Goal: Information Seeking & Learning: Learn about a topic

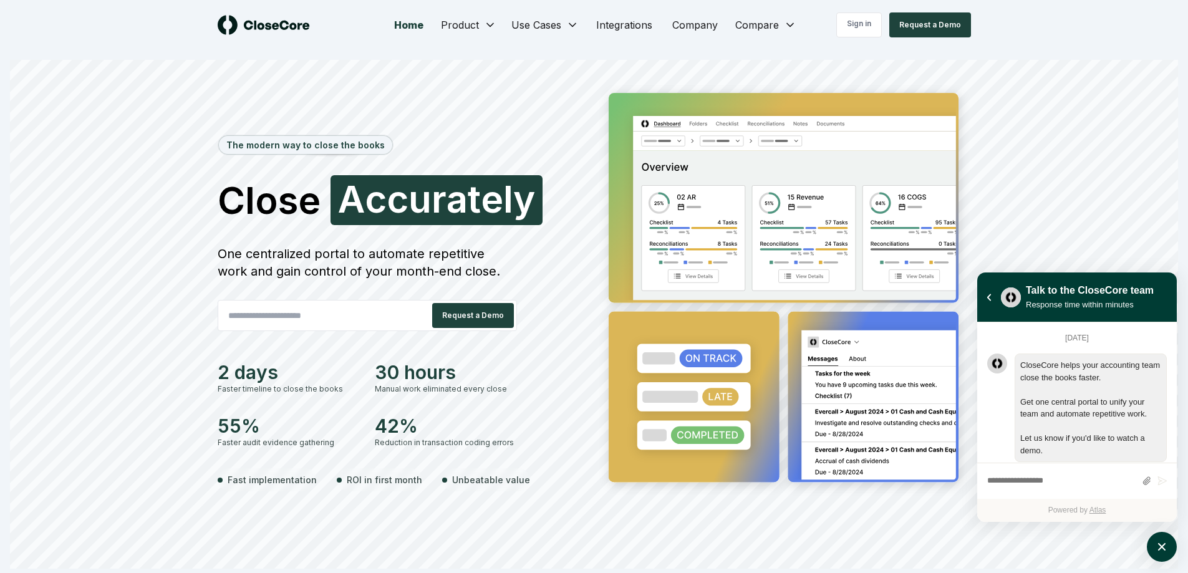
scroll to position [223, 0]
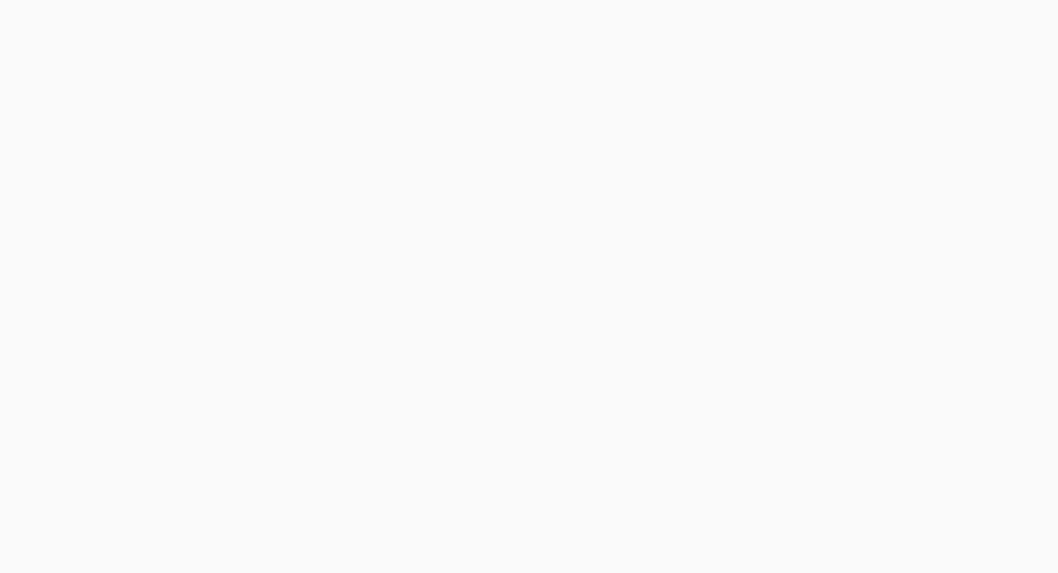
scroll to position [1048, 0]
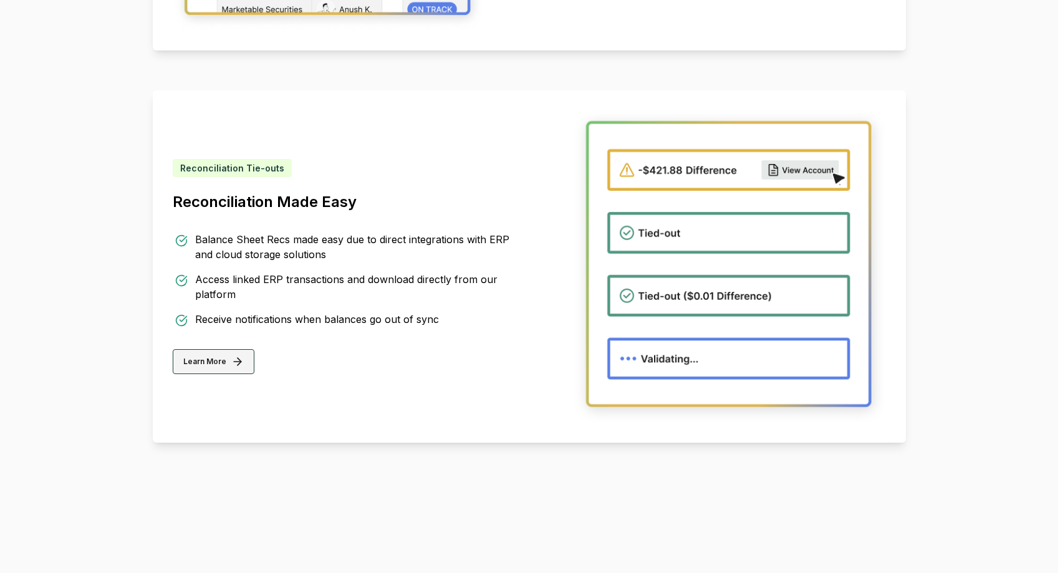
click at [238, 363] on icon at bounding box center [240, 362] width 4 height 7
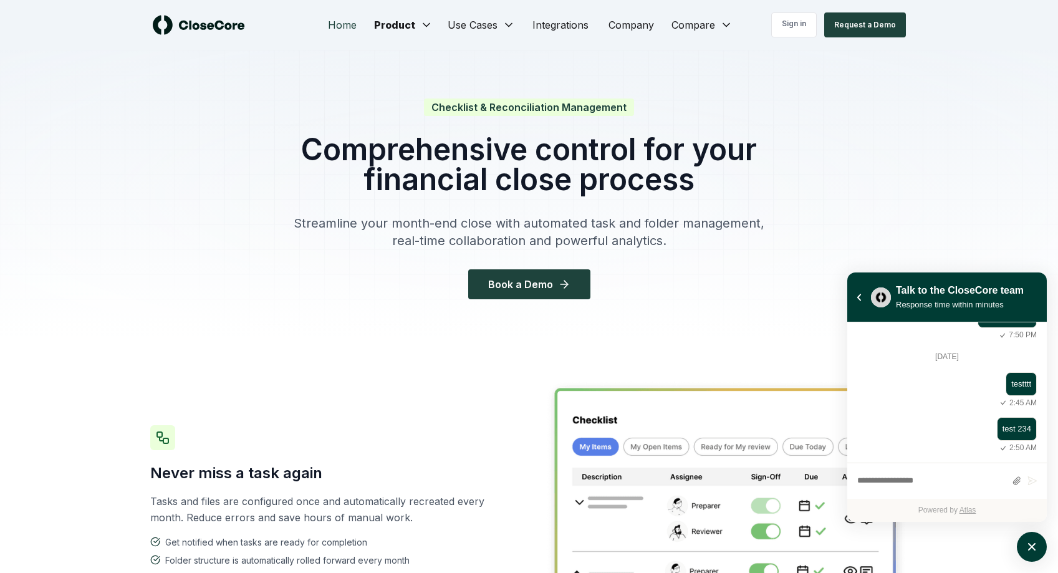
click at [343, 22] on link "Home" at bounding box center [342, 24] width 49 height 25
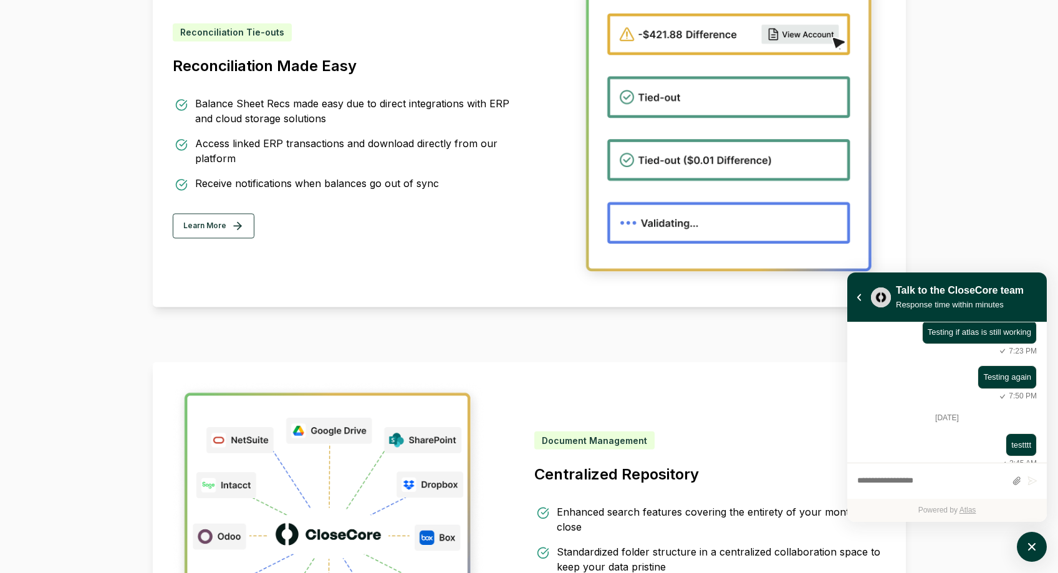
scroll to position [1280, 0]
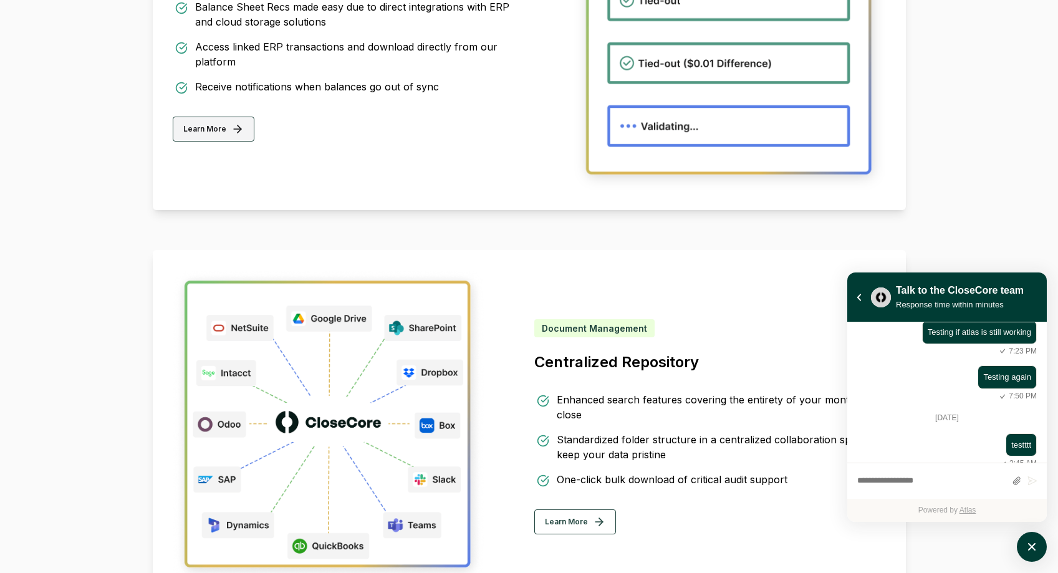
click at [239, 139] on button "Learn More" at bounding box center [214, 129] width 82 height 25
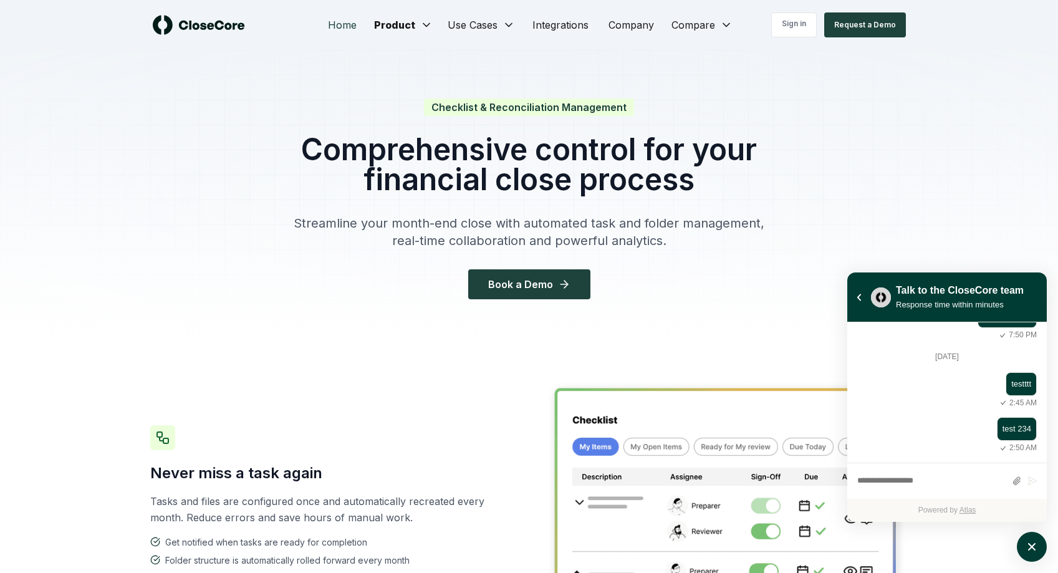
click at [347, 23] on link "Home" at bounding box center [342, 24] width 49 height 25
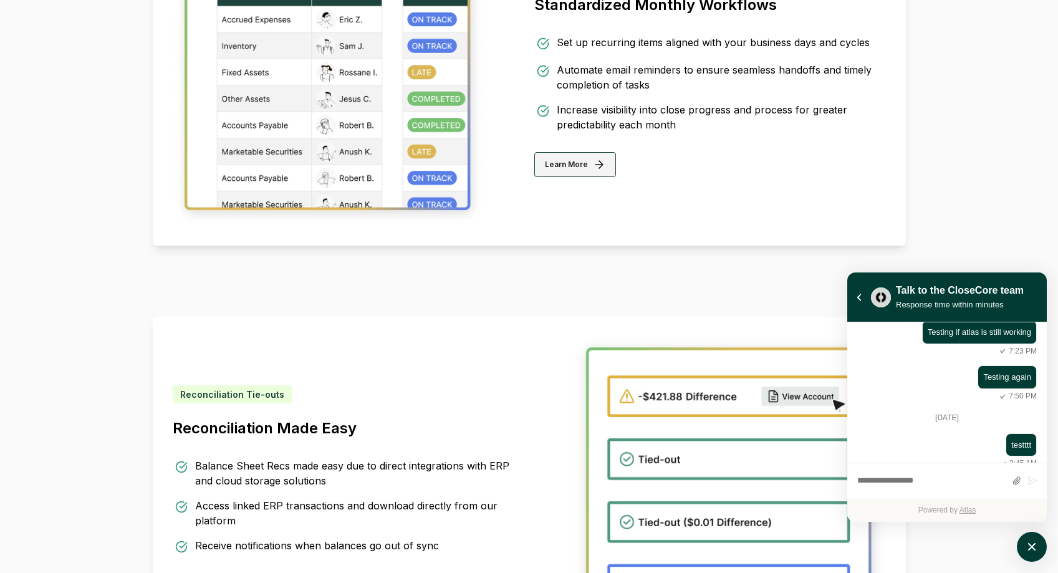
scroll to position [990, 0]
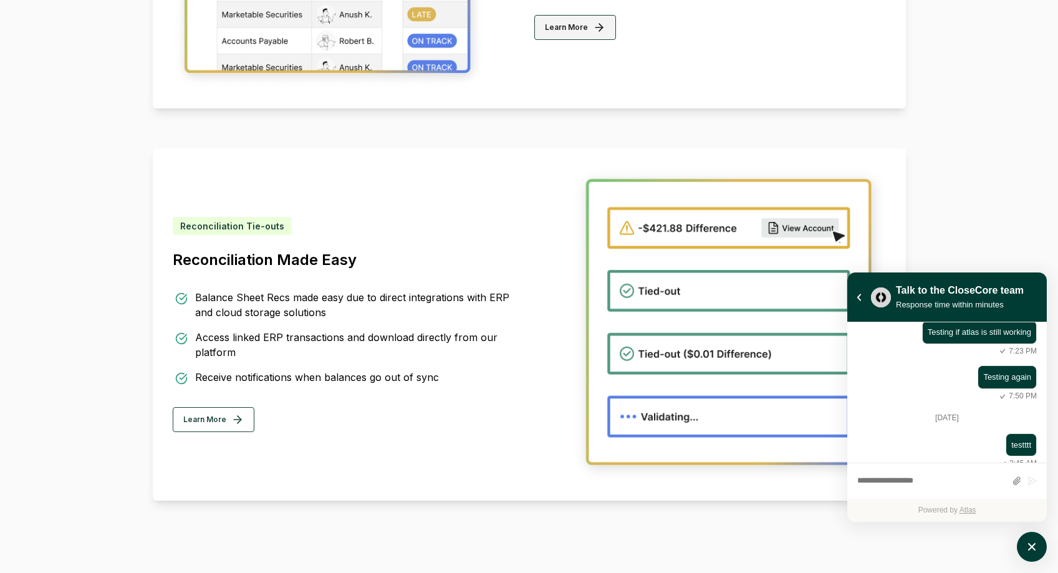
click at [570, 32] on button "Learn More" at bounding box center [575, 27] width 82 height 25
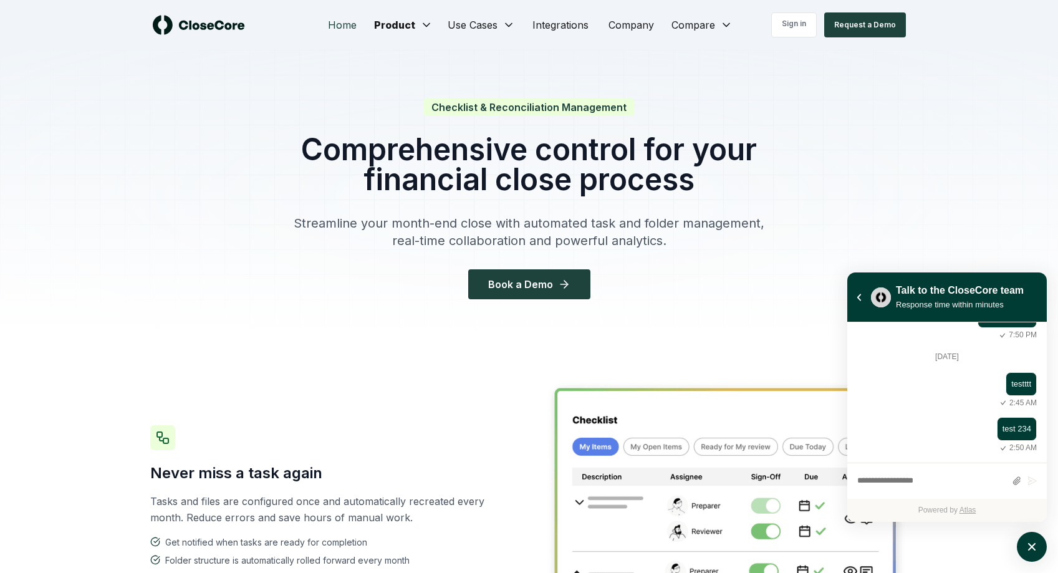
click at [342, 21] on link "Home" at bounding box center [342, 24] width 49 height 25
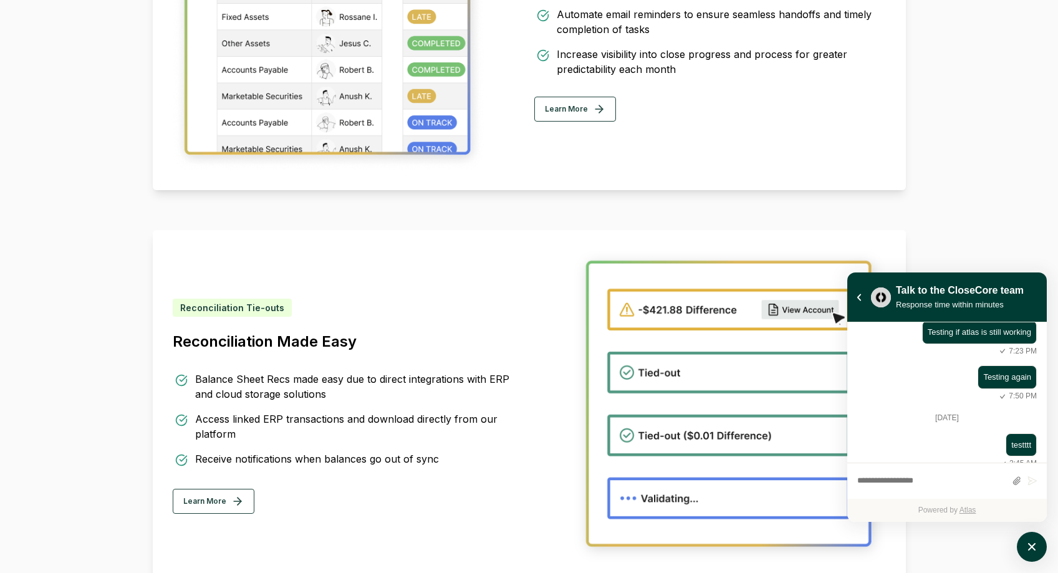
scroll to position [906, 0]
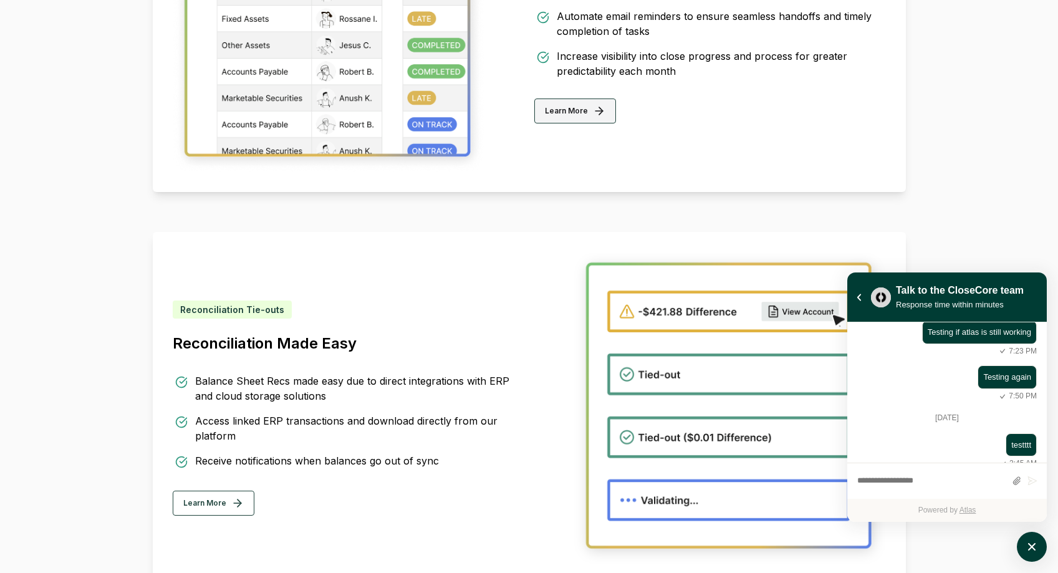
click at [549, 111] on button "Learn More" at bounding box center [575, 111] width 82 height 25
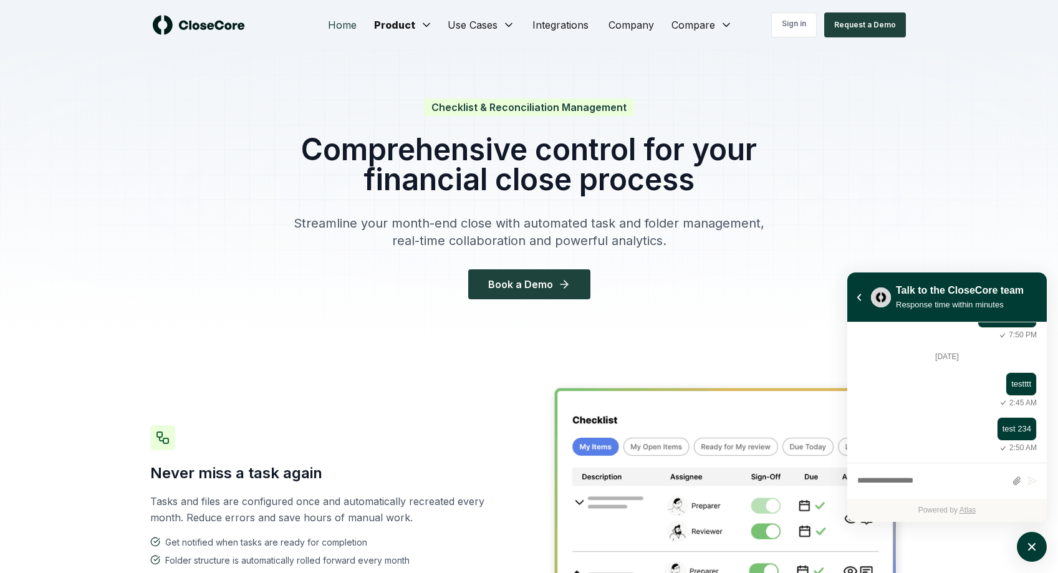
click at [333, 17] on link "Home" at bounding box center [342, 24] width 49 height 25
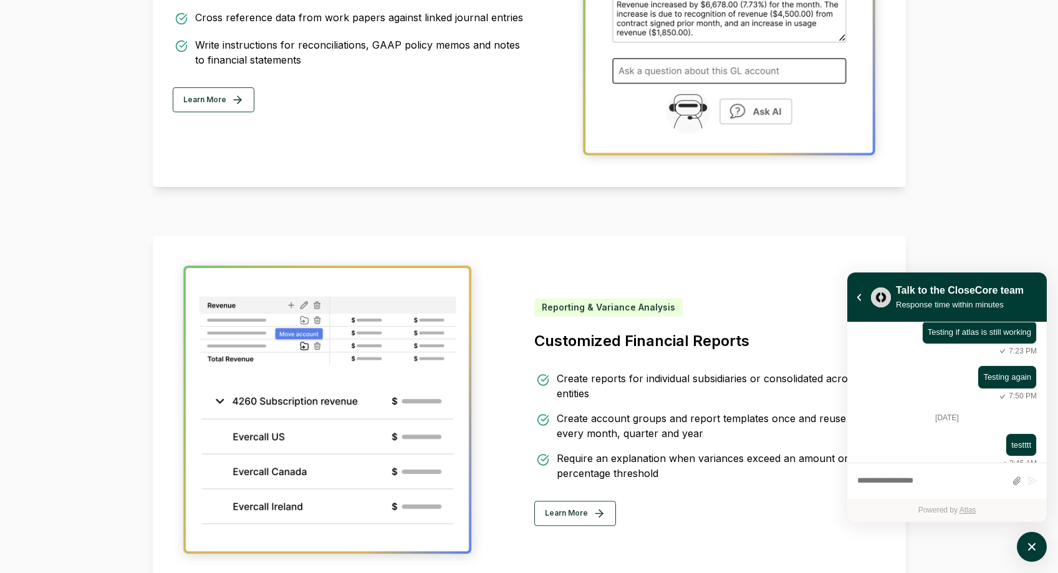
scroll to position [2740, 0]
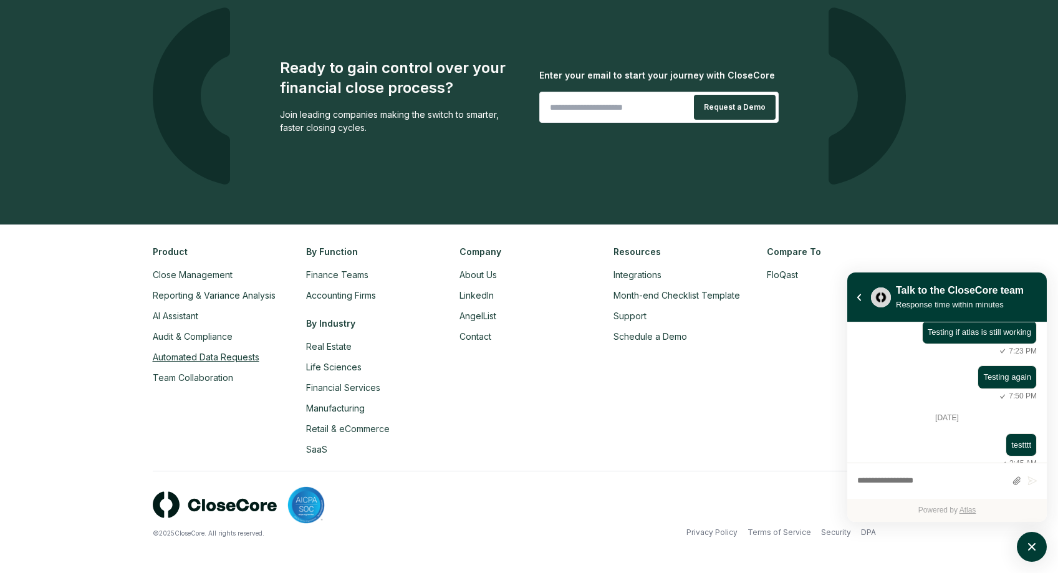
click at [205, 360] on link "Automated Data Requests" at bounding box center [206, 357] width 107 height 11
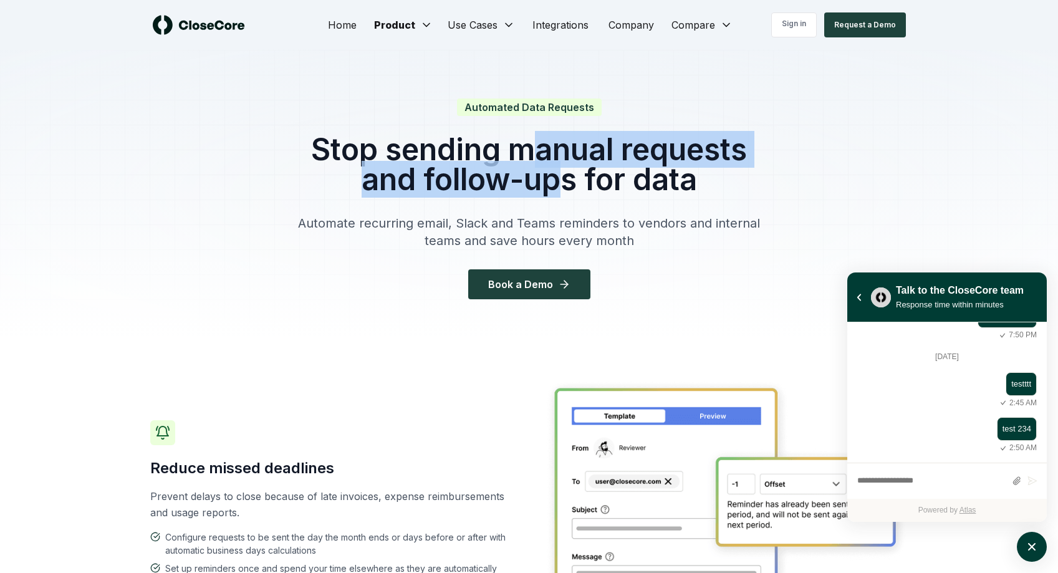
drag, startPoint x: 537, startPoint y: 150, endPoint x: 560, endPoint y: 180, distance: 38.3
click at [560, 180] on h1 "Stop sending manual requests and follow-ups for data" at bounding box center [529, 165] width 479 height 60
drag, startPoint x: 542, startPoint y: 156, endPoint x: 536, endPoint y: 170, distance: 15.1
click at [536, 170] on h1 "Stop sending manual requests and follow-ups for data" at bounding box center [529, 165] width 479 height 60
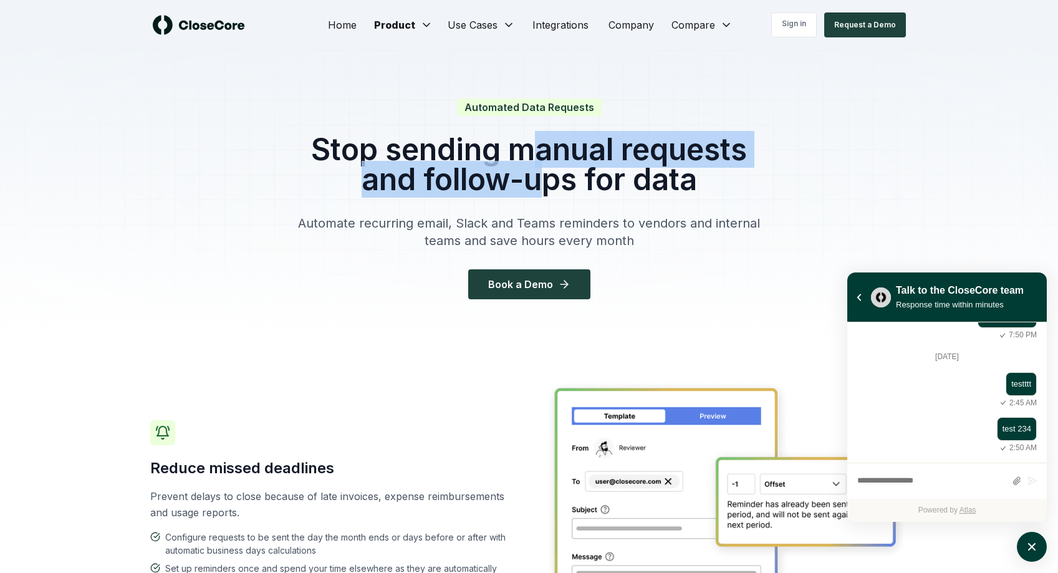
click at [536, 169] on h1 "Stop sending manual requests and follow-ups for data" at bounding box center [529, 165] width 479 height 60
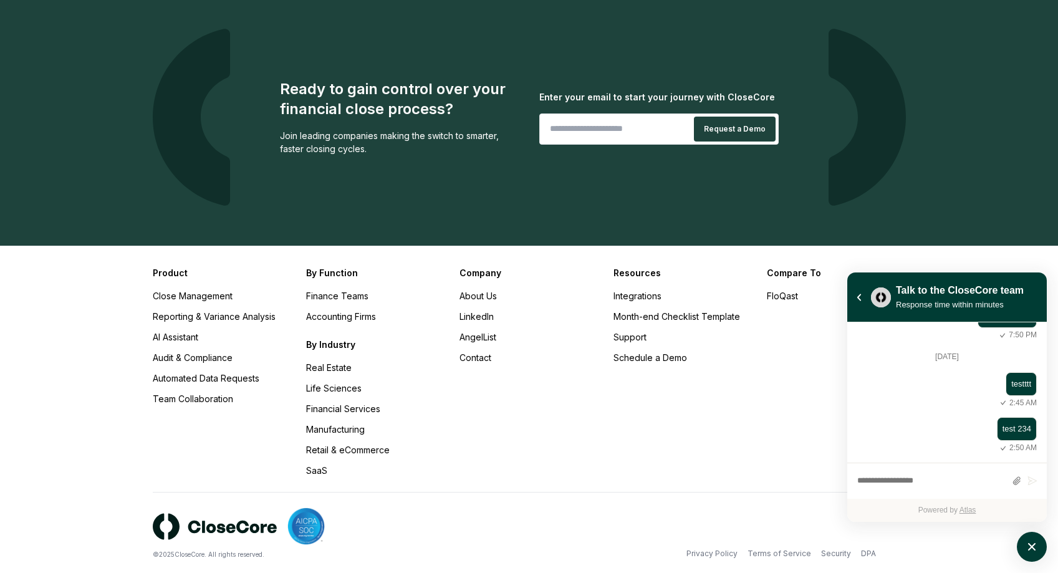
scroll to position [1365, 0]
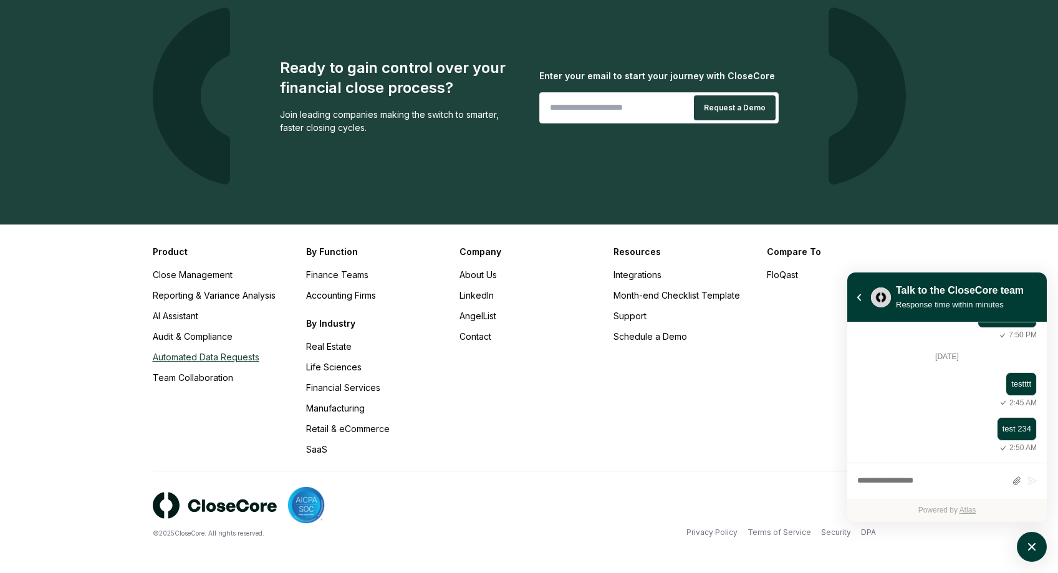
click at [214, 359] on link "Automated Data Requests" at bounding box center [206, 357] width 107 height 11
click at [198, 276] on link "Close Management" at bounding box center [193, 274] width 80 height 11
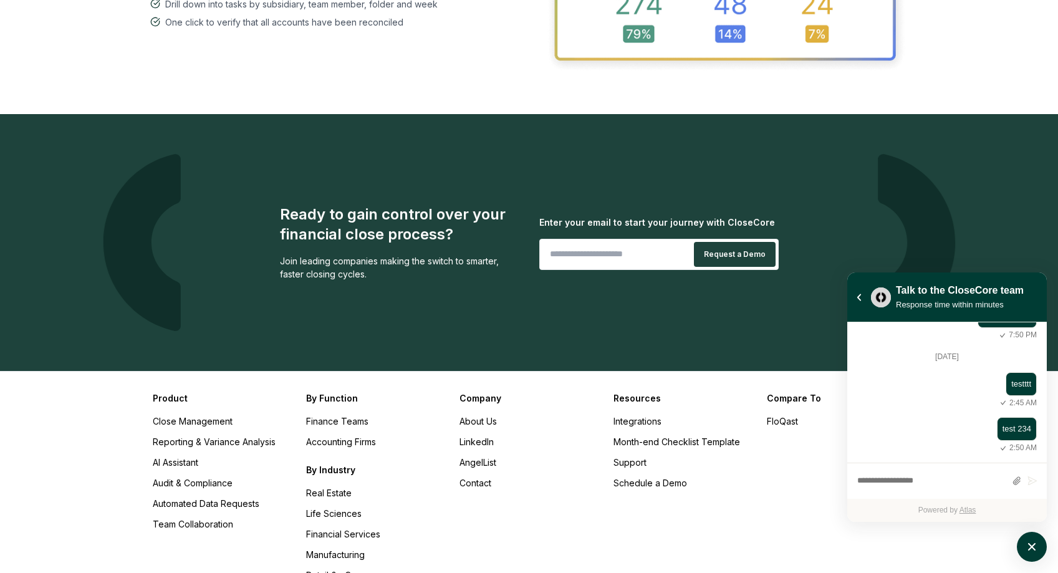
scroll to position [2029, 0]
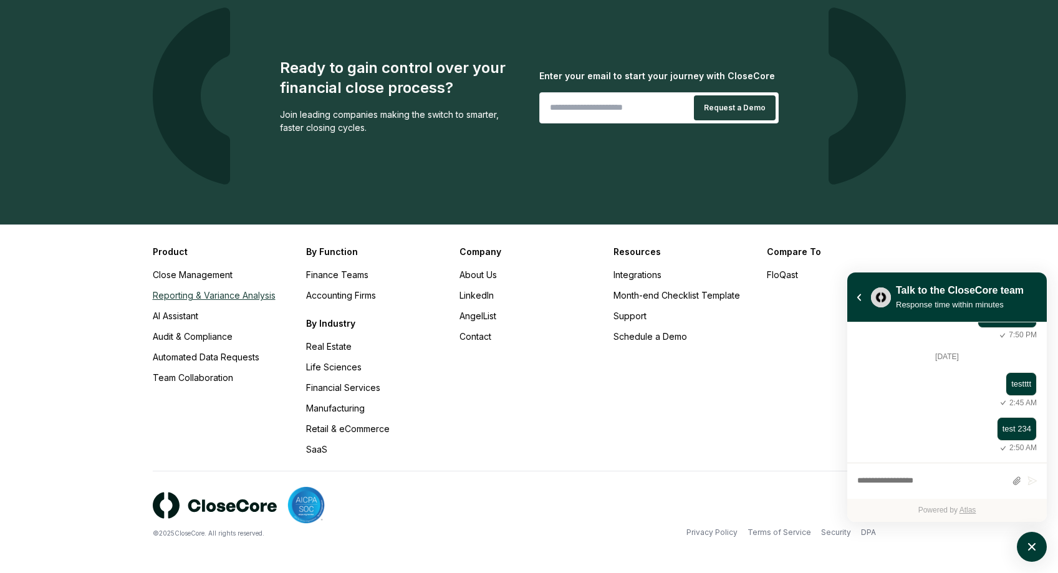
click at [223, 297] on link "Reporting & Variance Analysis" at bounding box center [214, 295] width 123 height 11
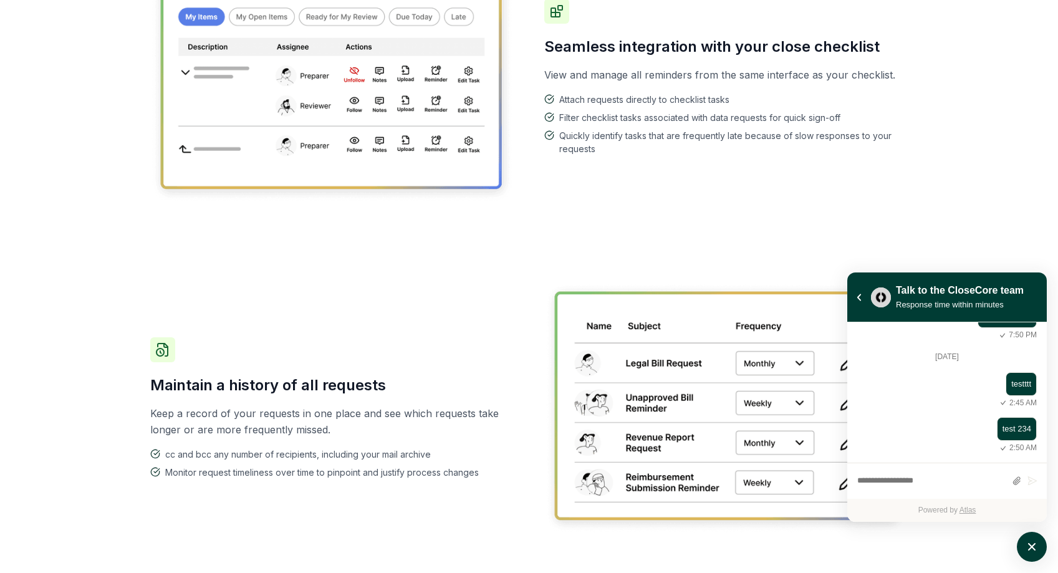
scroll to position [1365, 0]
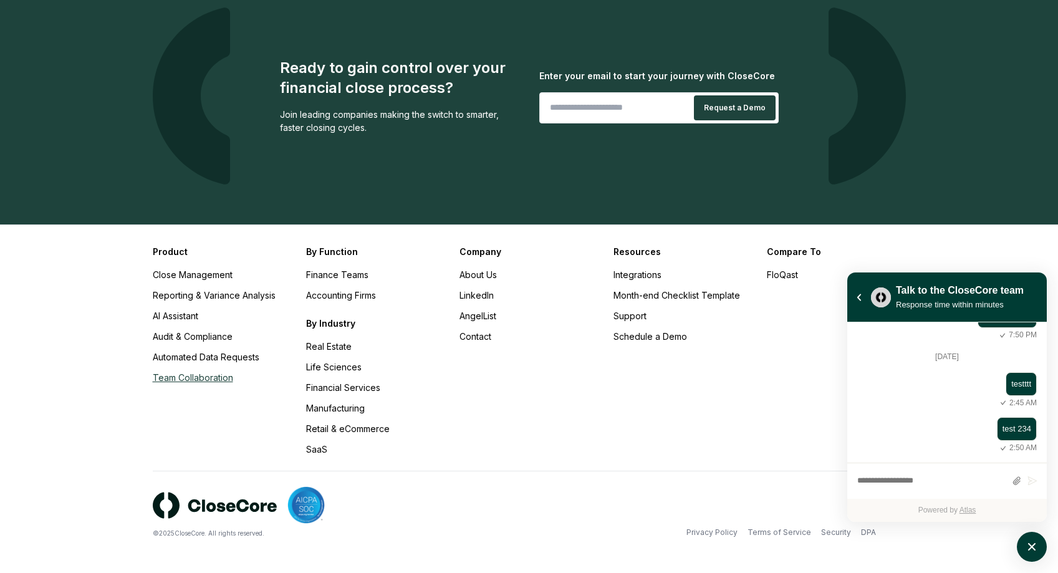
click at [193, 375] on link "Team Collaboration" at bounding box center [193, 377] width 80 height 11
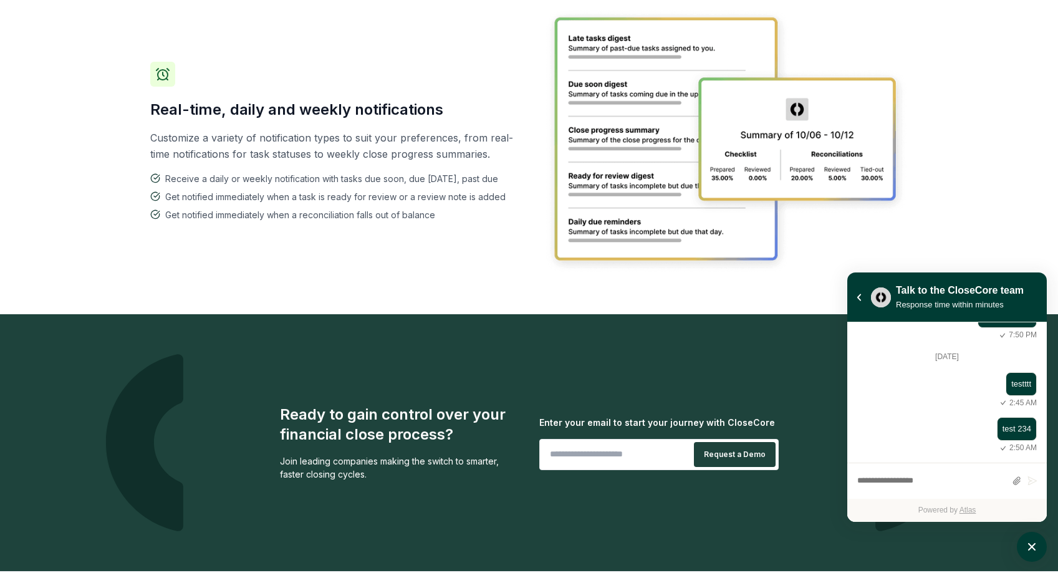
scroll to position [2044, 0]
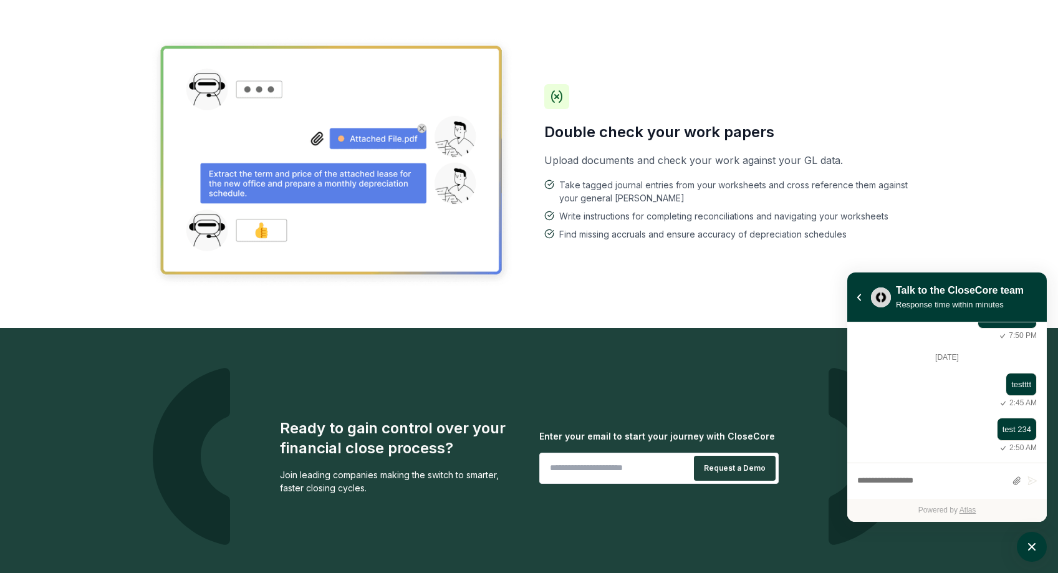
scroll to position [1698, 0]
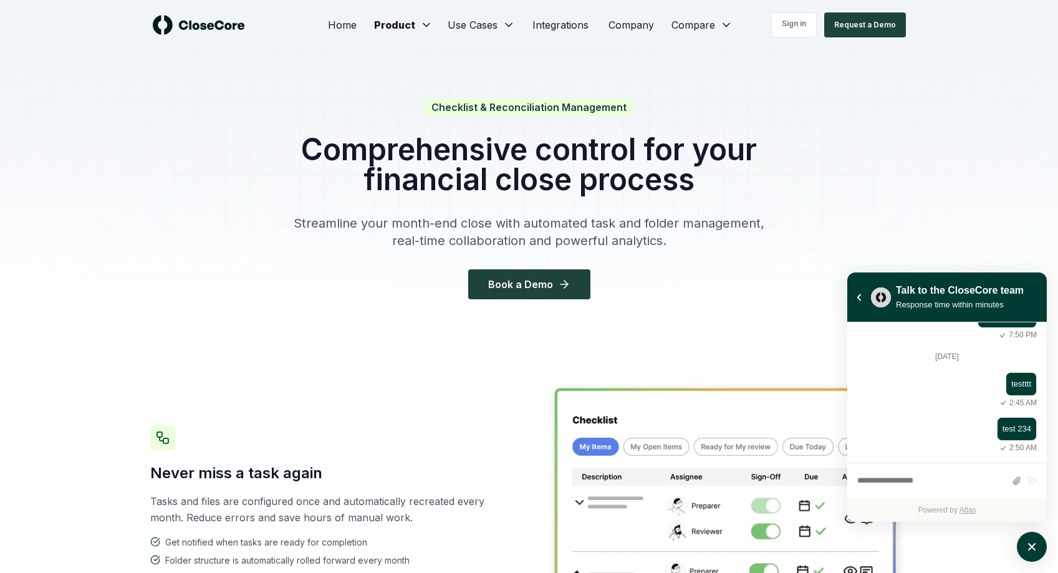
scroll to position [3, 0]
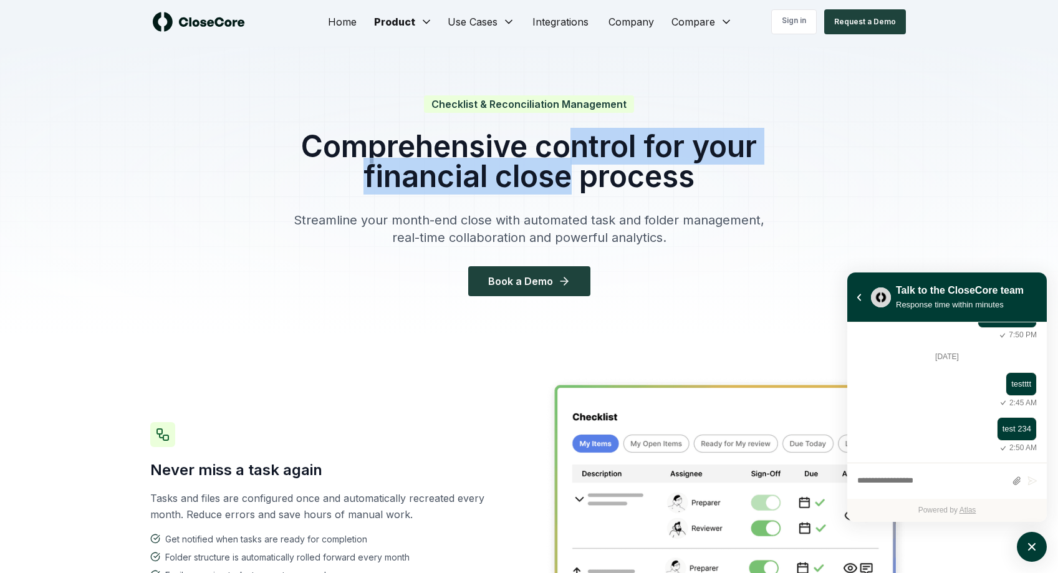
drag, startPoint x: 566, startPoint y: 149, endPoint x: 568, endPoint y: 174, distance: 25.0
click at [568, 174] on h1 "Comprehensive control for your financial close process" at bounding box center [529, 162] width 479 height 60
drag, startPoint x: 587, startPoint y: 149, endPoint x: 589, endPoint y: 172, distance: 22.5
click at [588, 171] on h1 "Comprehensive control for your financial close process" at bounding box center [529, 162] width 479 height 60
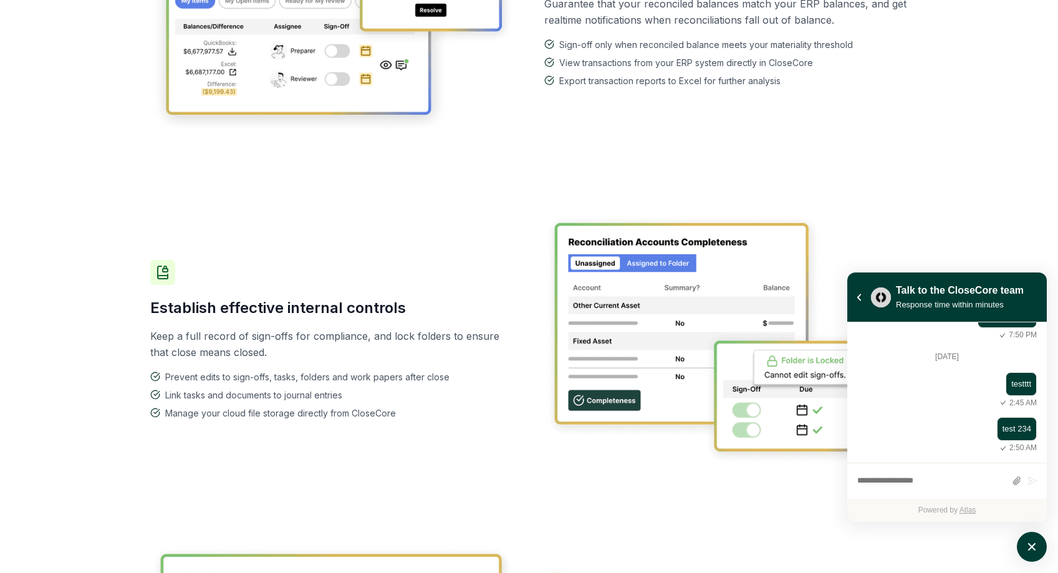
scroll to position [2029, 0]
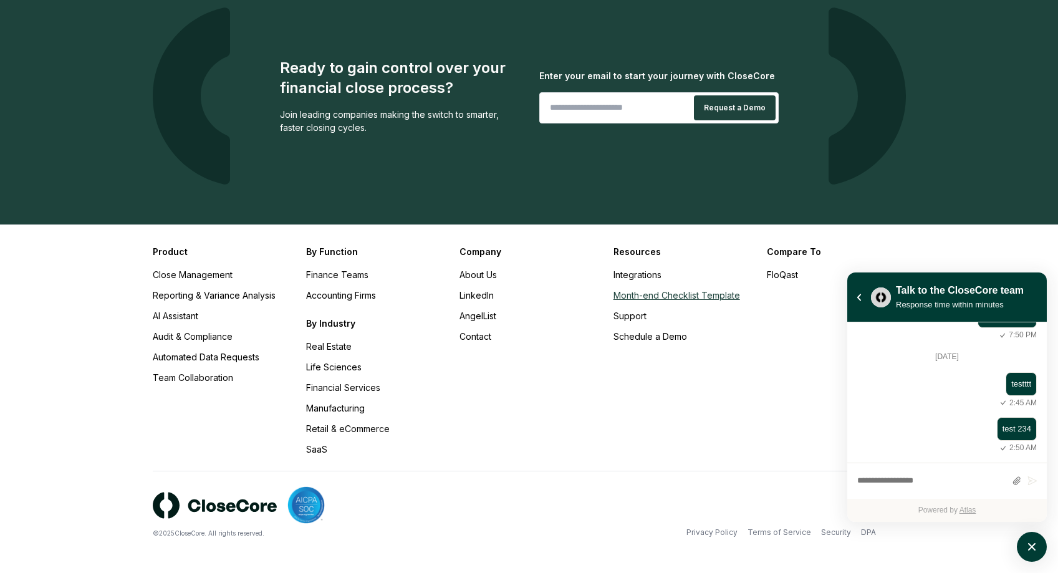
click at [645, 298] on link "Month-end Checklist Template" at bounding box center [677, 295] width 127 height 11
click at [670, 216] on div "Ready to gain control over your financial close process? Join leading companies…" at bounding box center [529, 96] width 873 height 257
click at [785, 269] on link "FloQast" at bounding box center [782, 274] width 31 height 11
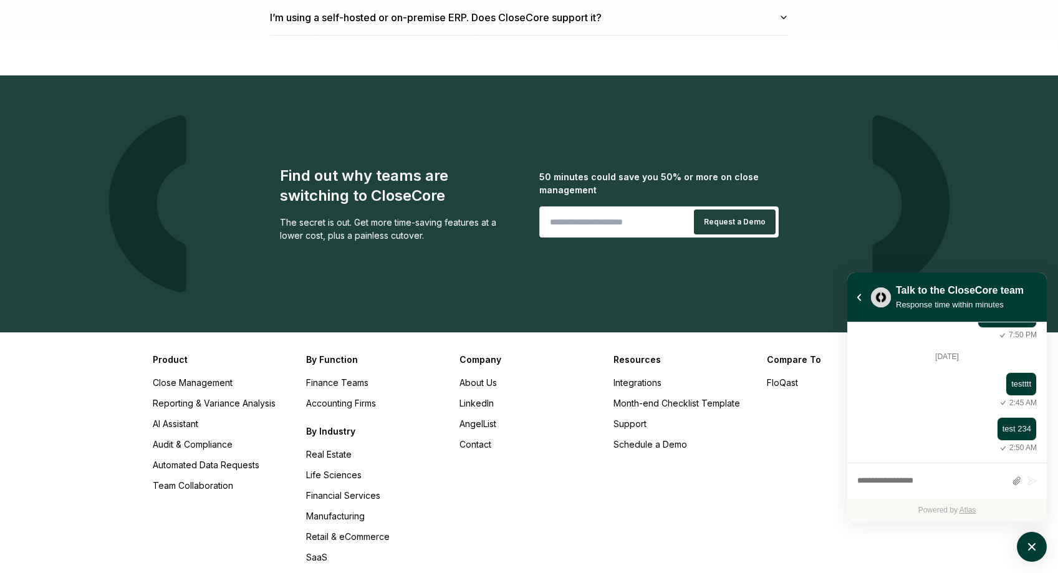
scroll to position [3812, 0]
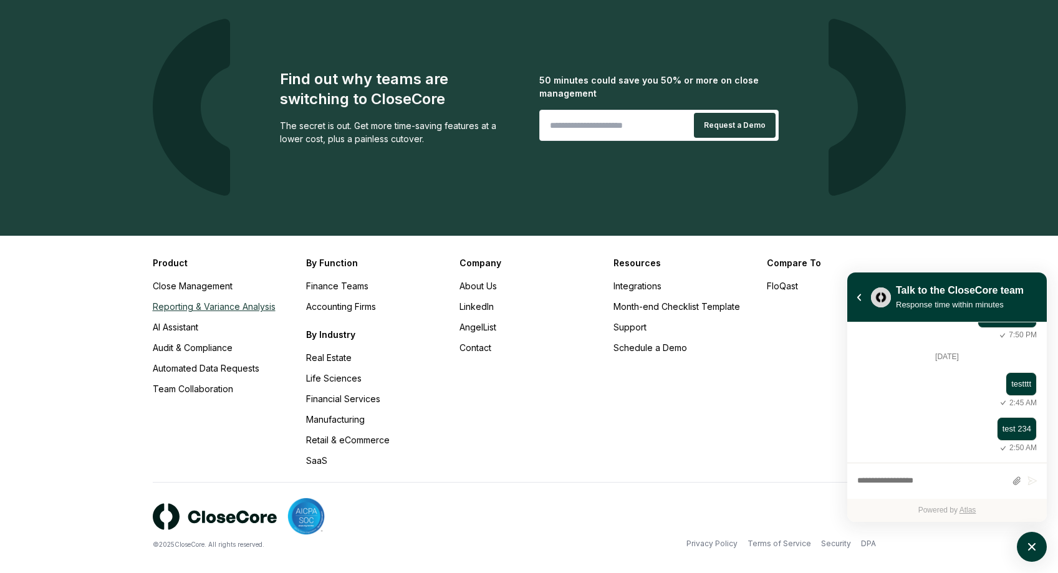
click at [233, 301] on link "Reporting & Variance Analysis" at bounding box center [214, 306] width 123 height 11
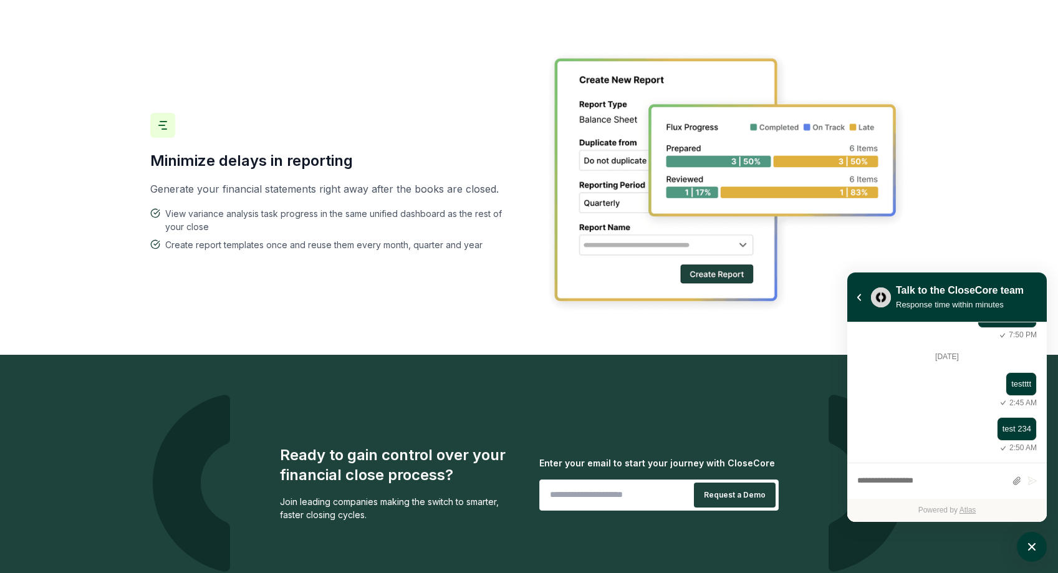
scroll to position [1995, 0]
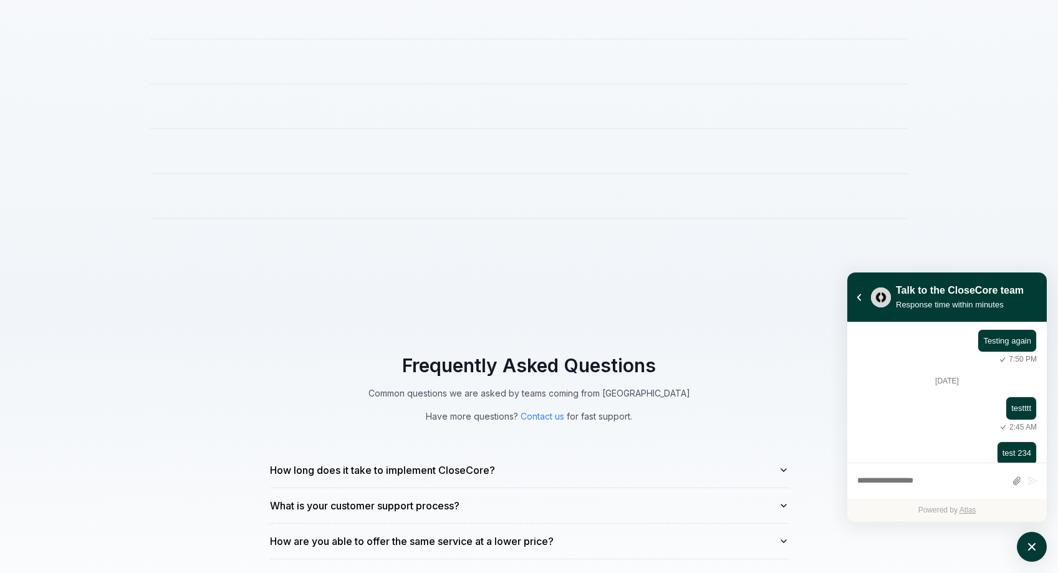
scroll to position [3812, 0]
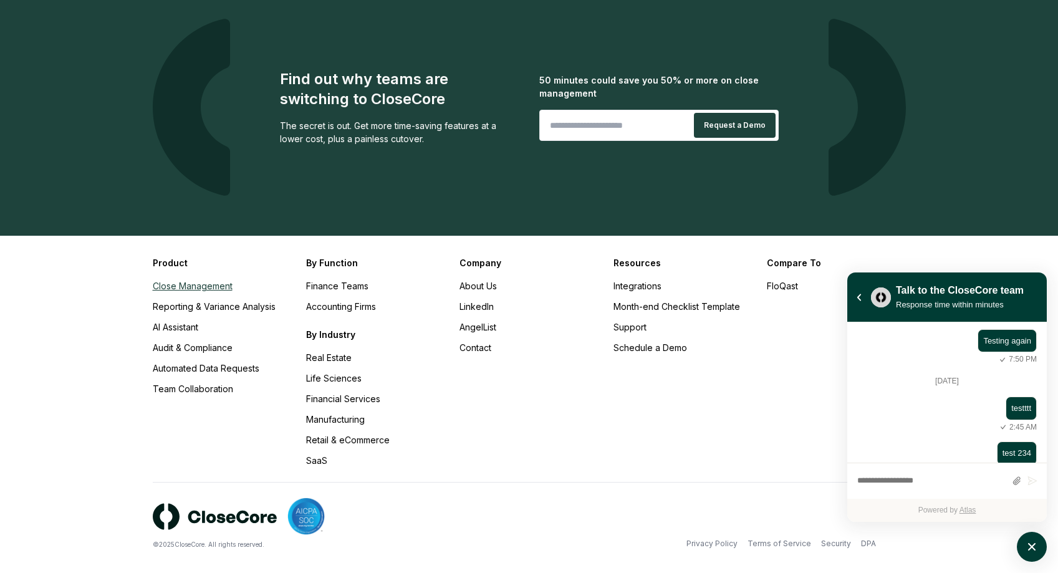
click at [218, 281] on link "Close Management" at bounding box center [193, 286] width 80 height 11
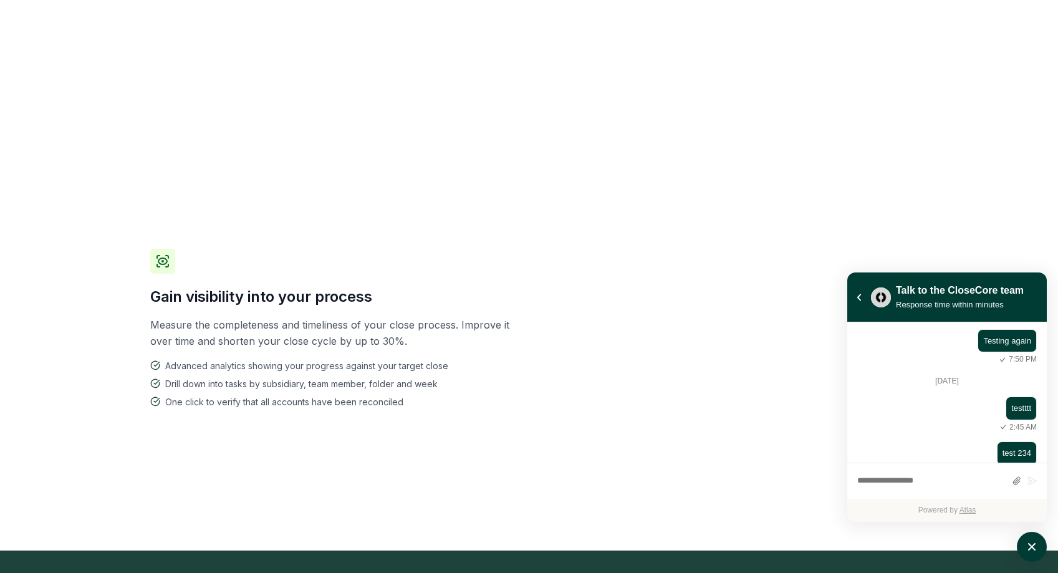
scroll to position [2029, 0]
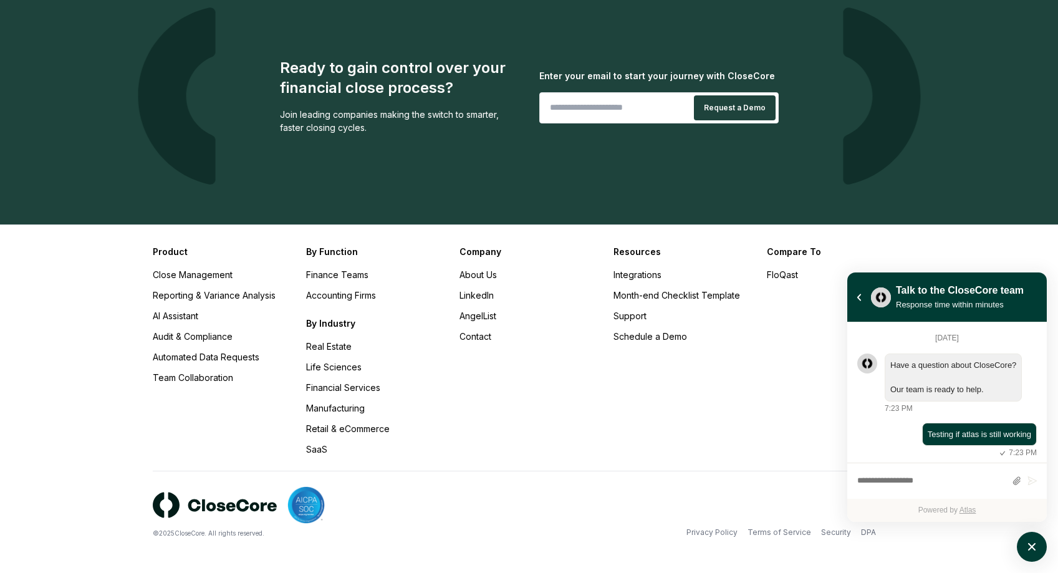
scroll to position [163, 0]
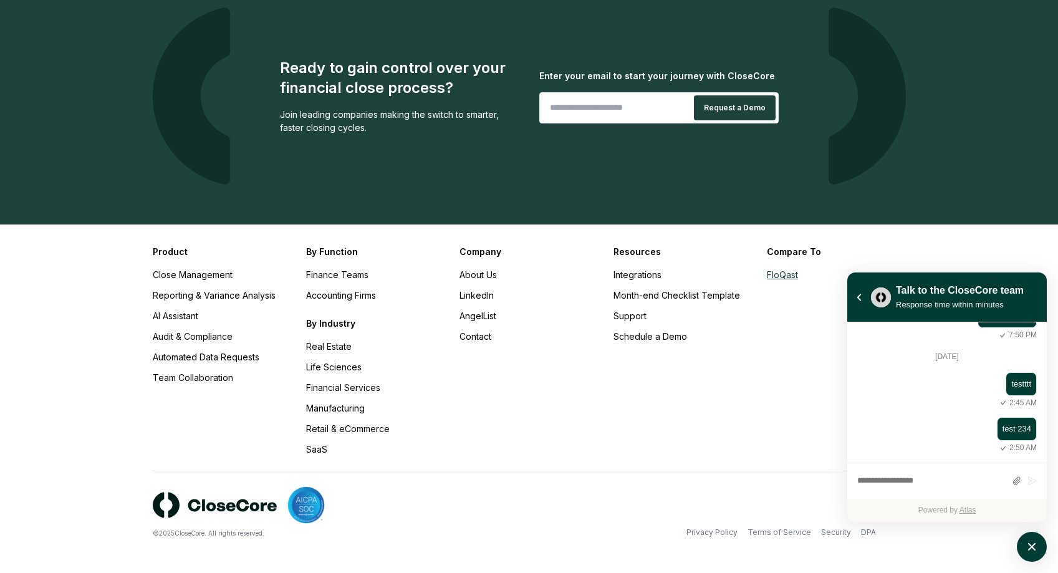
click at [783, 272] on link "FloQast" at bounding box center [782, 274] width 31 height 11
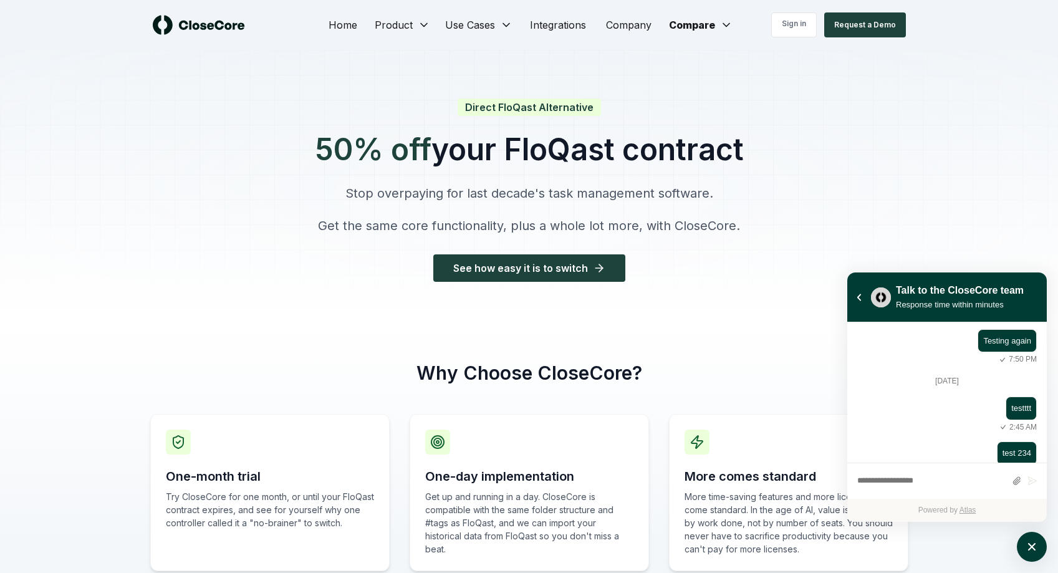
scroll to position [187, 0]
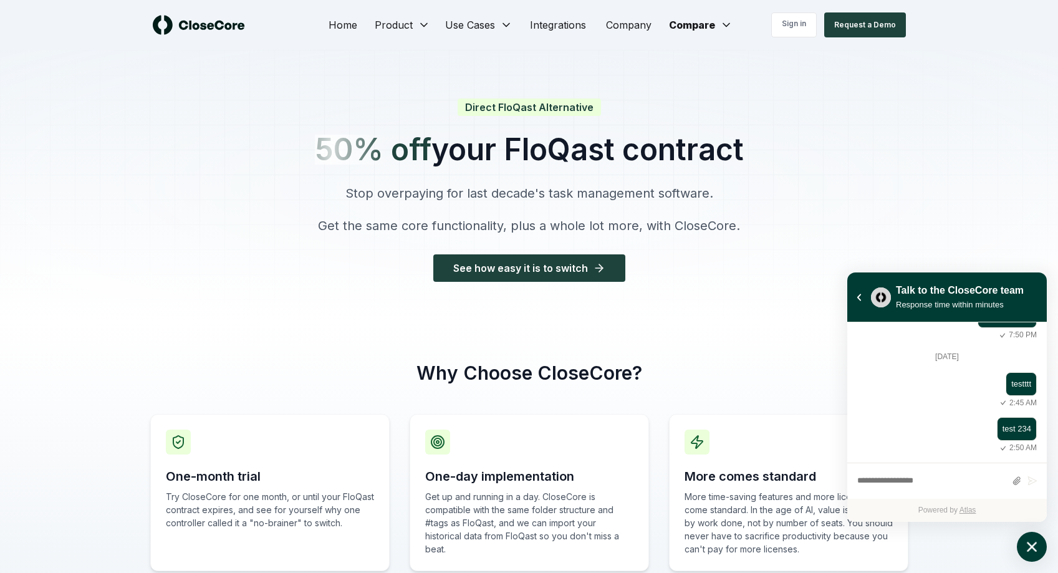
click at [1017, 549] on button "atlas-launcher" at bounding box center [1032, 547] width 30 height 30
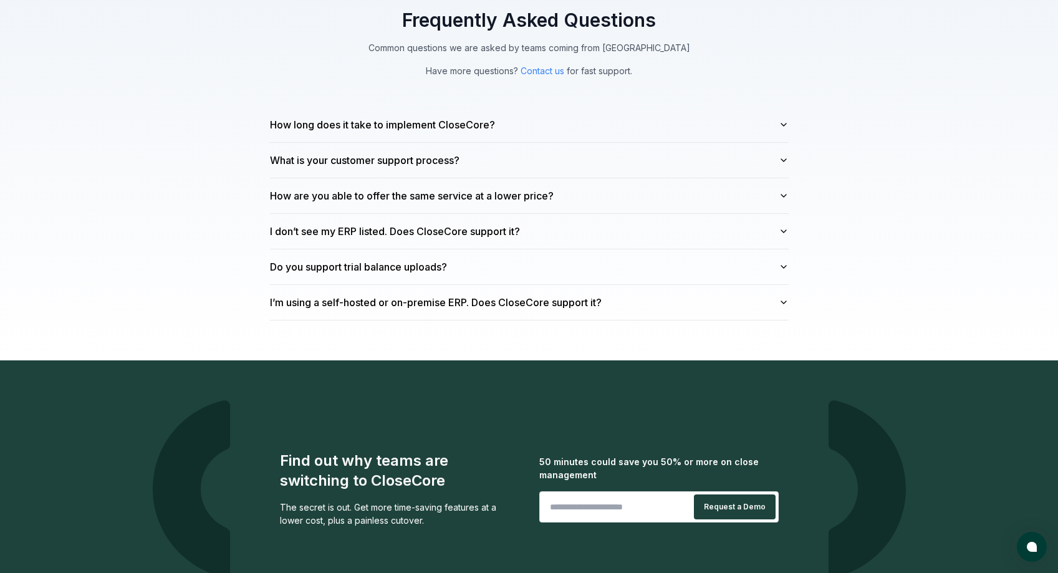
scroll to position [3286, 0]
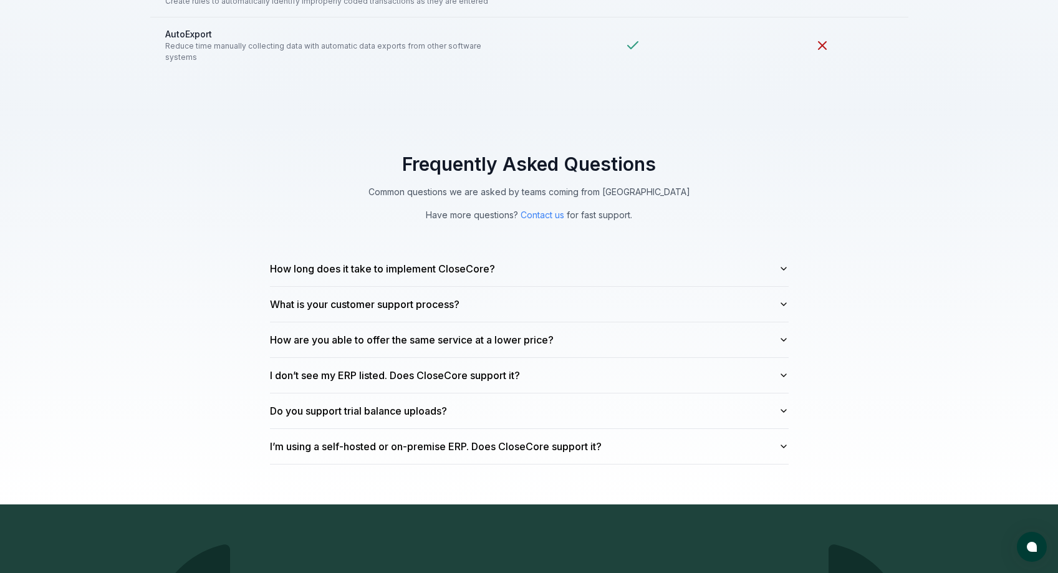
click at [792, 263] on div "Frequently Asked Questions Common questions we are asked by teams coming from F…" at bounding box center [529, 309] width 559 height 312
click at [786, 264] on icon "button" at bounding box center [784, 269] width 10 height 10
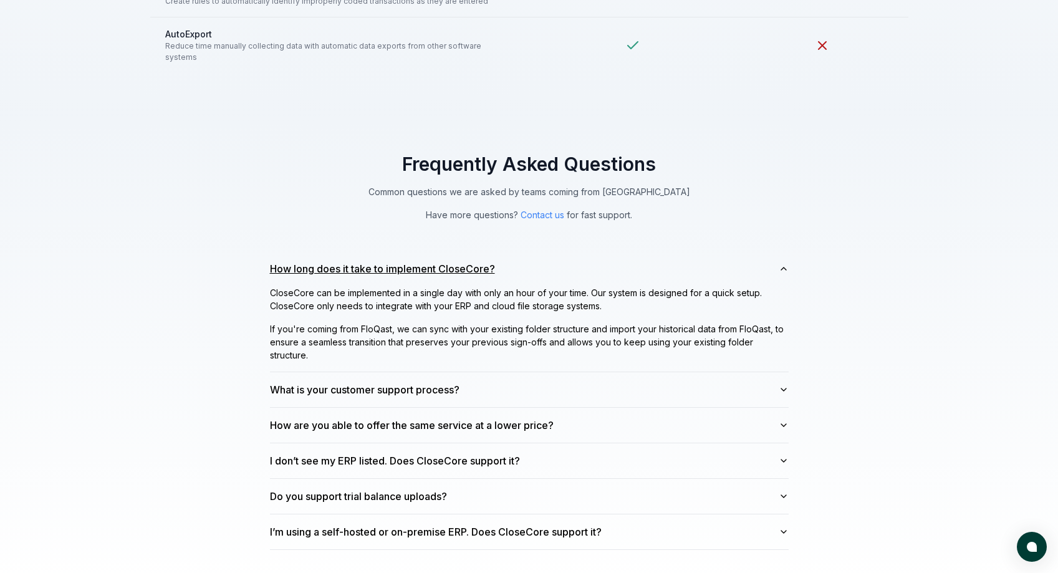
click at [786, 264] on icon "button" at bounding box center [784, 269] width 10 height 10
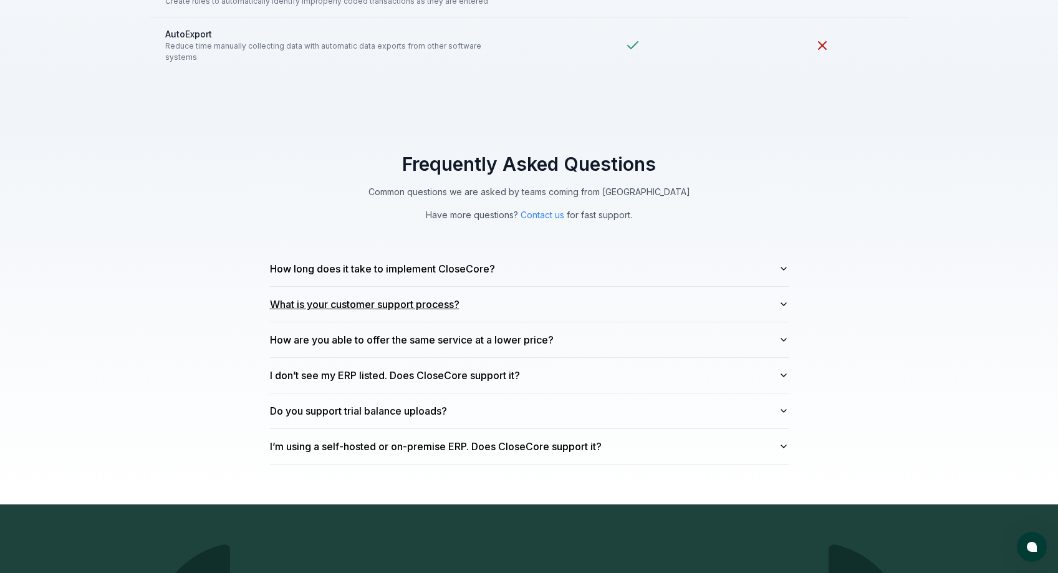
click at [786, 287] on button "What is your customer support process?" at bounding box center [529, 304] width 519 height 35
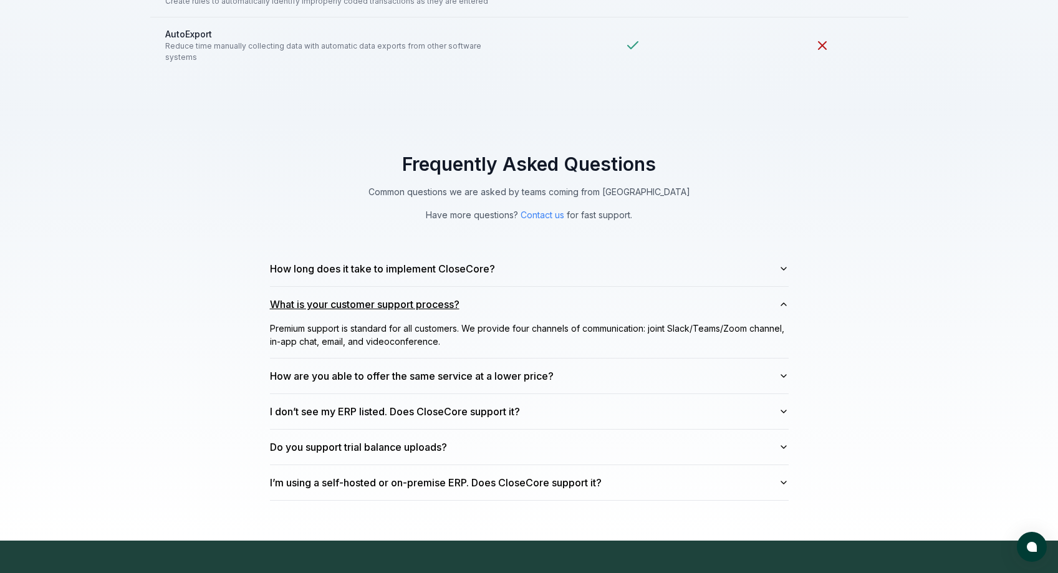
click at [786, 299] on icon "button" at bounding box center [784, 304] width 10 height 10
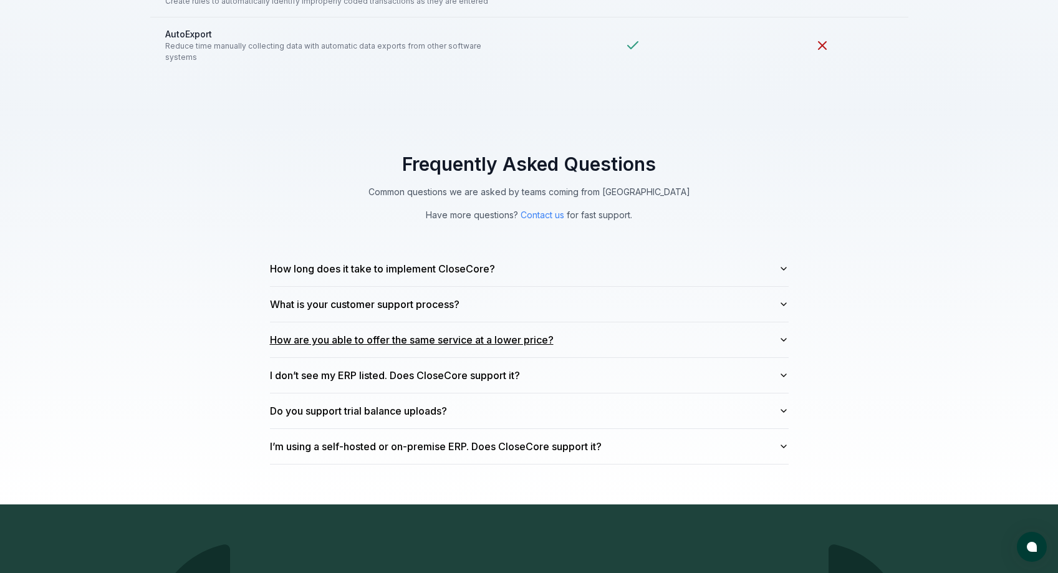
click at [780, 335] on icon "button" at bounding box center [784, 340] width 10 height 10
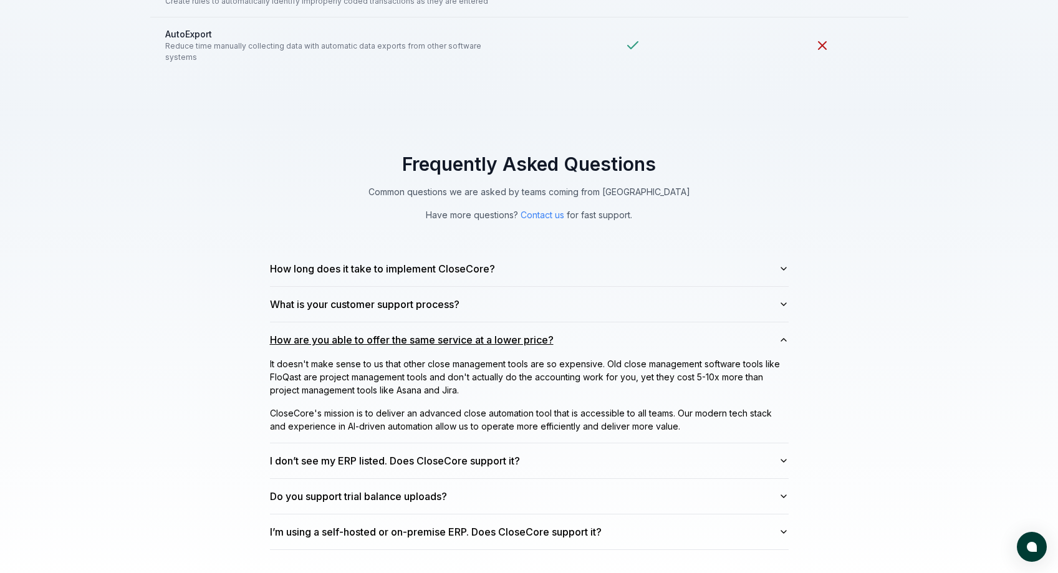
click at [780, 335] on icon "button" at bounding box center [784, 340] width 10 height 10
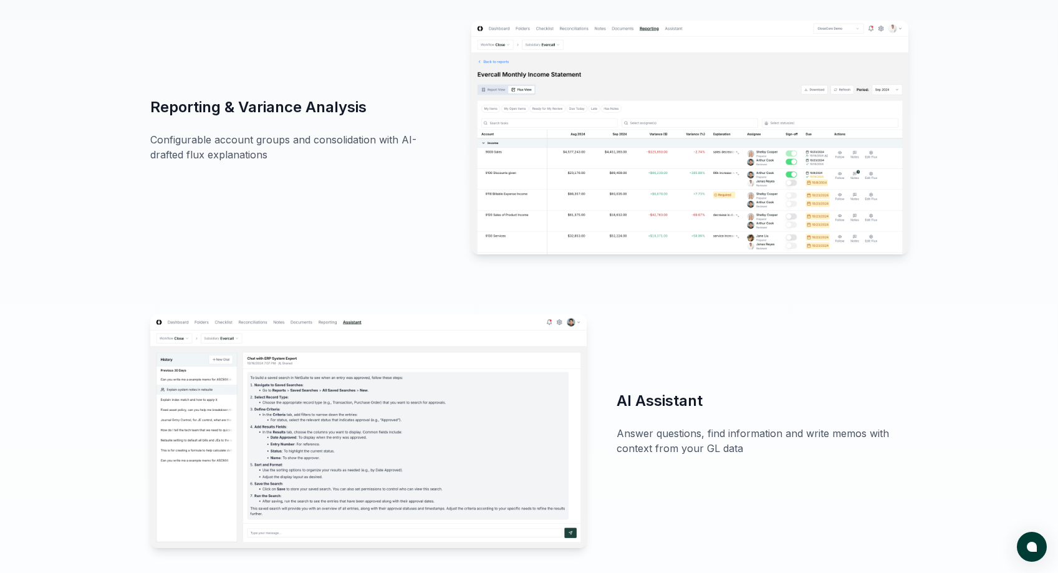
scroll to position [0, 0]
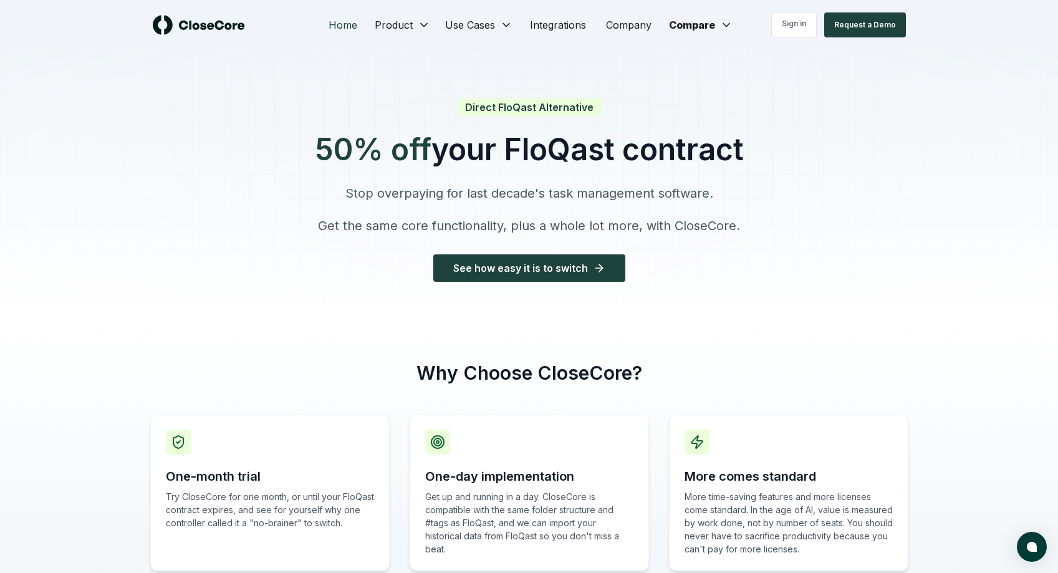
click at [347, 33] on link "Home" at bounding box center [343, 24] width 49 height 25
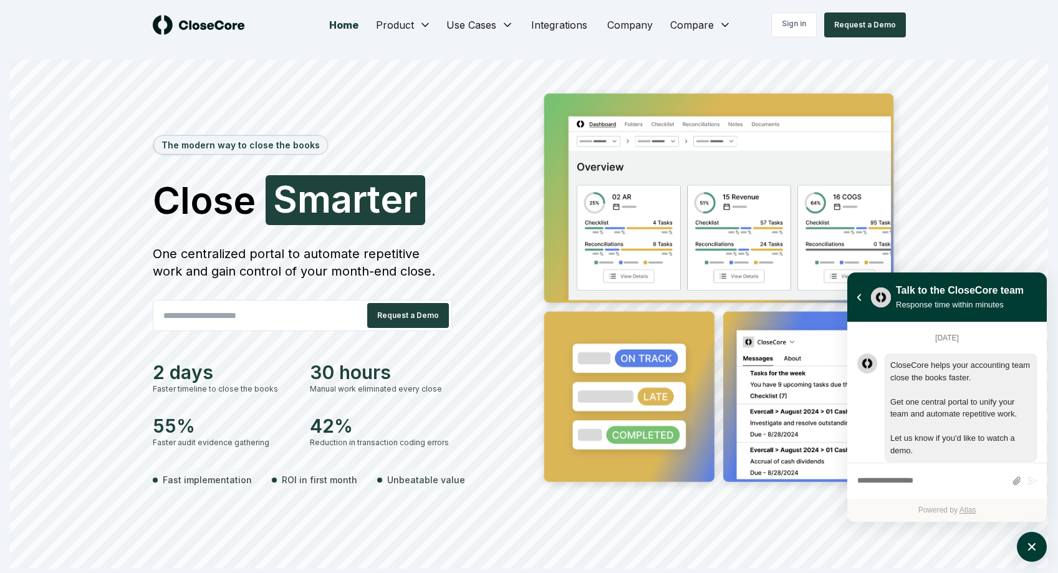
scroll to position [223, 0]
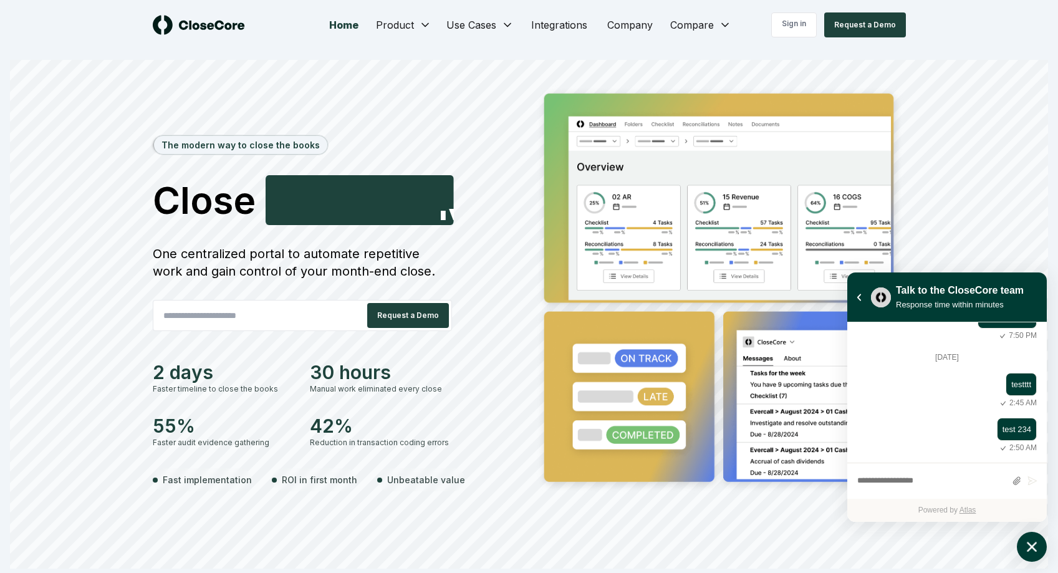
click at [1034, 538] on icon "atlas-launcher" at bounding box center [1032, 547] width 18 height 18
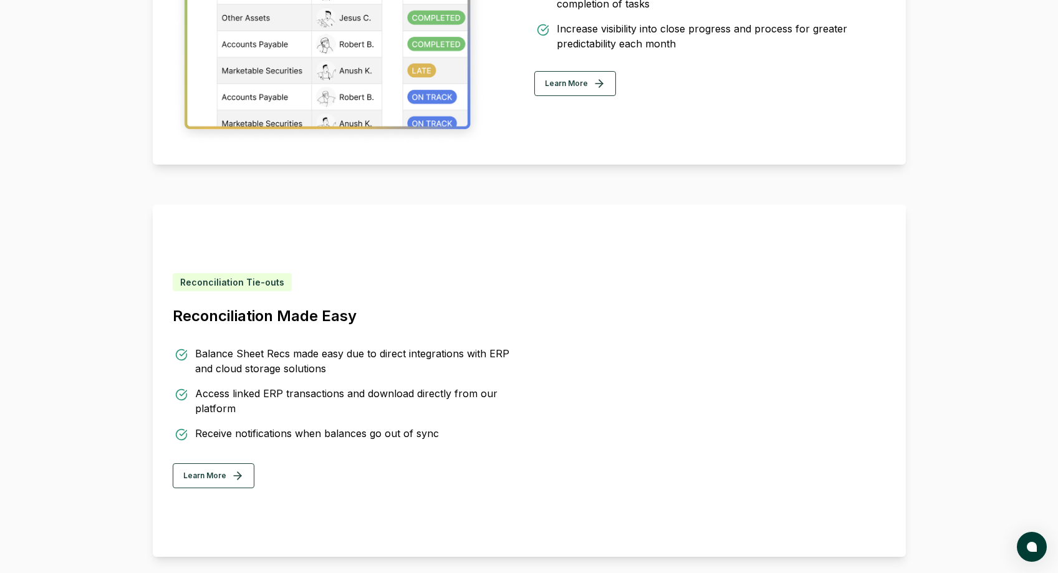
scroll to position [0, 0]
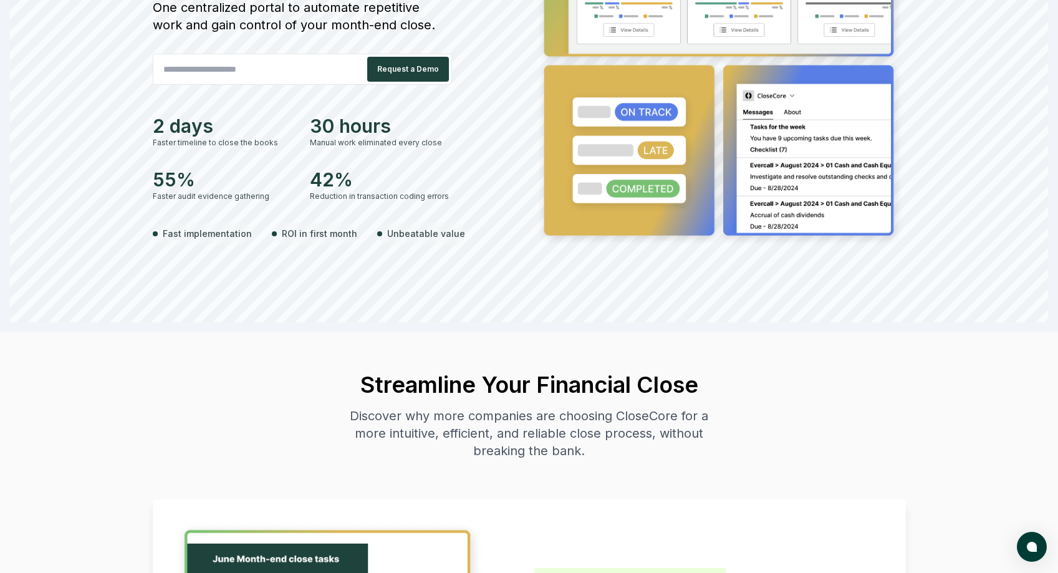
scroll to position [249, 0]
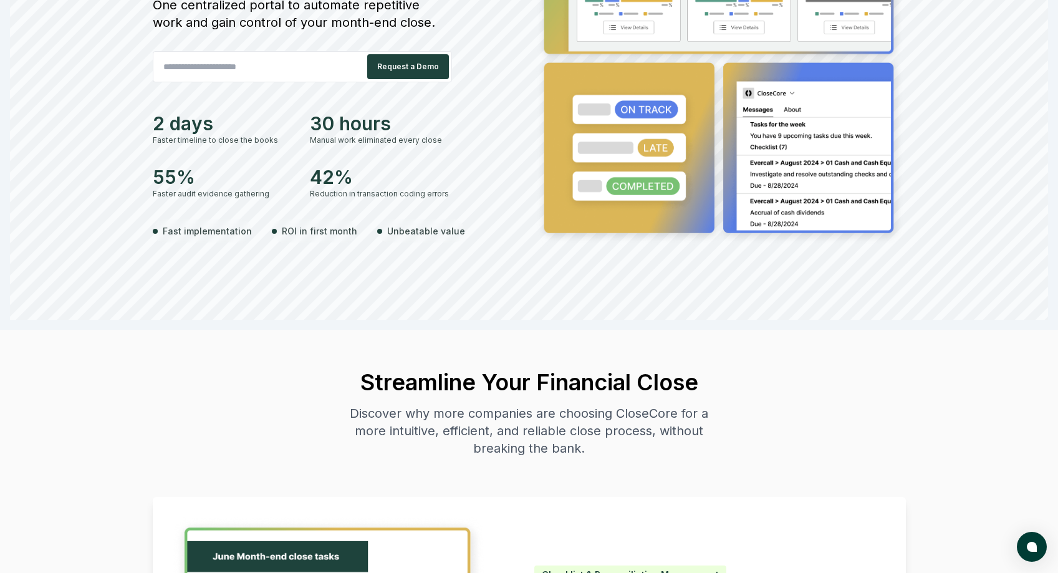
drag, startPoint x: 981, startPoint y: 162, endPoint x: 625, endPoint y: 150, distance: 356.3
click at [625, 150] on div "The modern way to close the books Close Accurately S m a r t e r One centralize…" at bounding box center [529, 78] width 1038 height 484
click at [641, 142] on img at bounding box center [720, 41] width 372 height 410
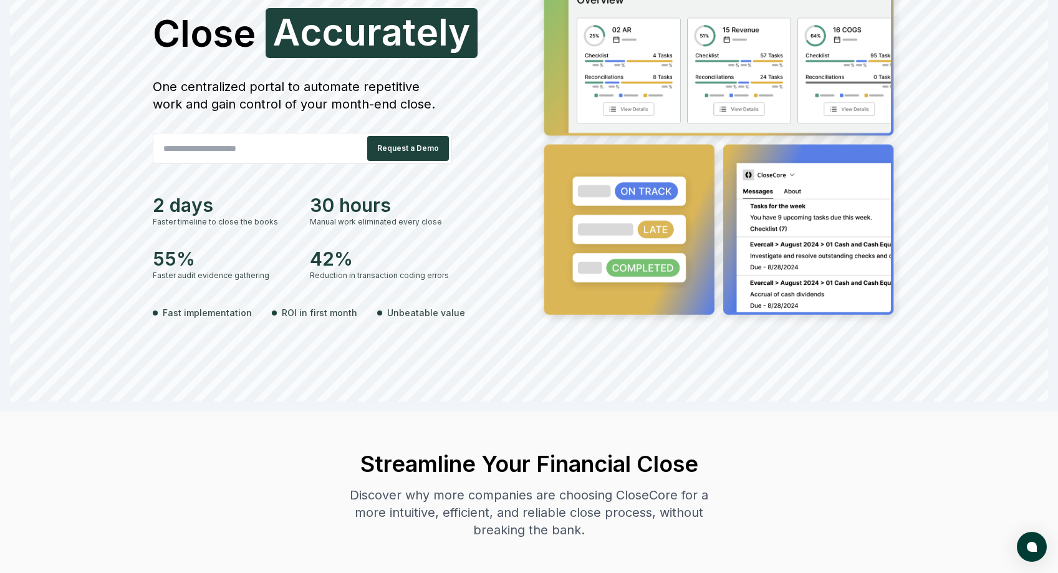
scroll to position [0, 0]
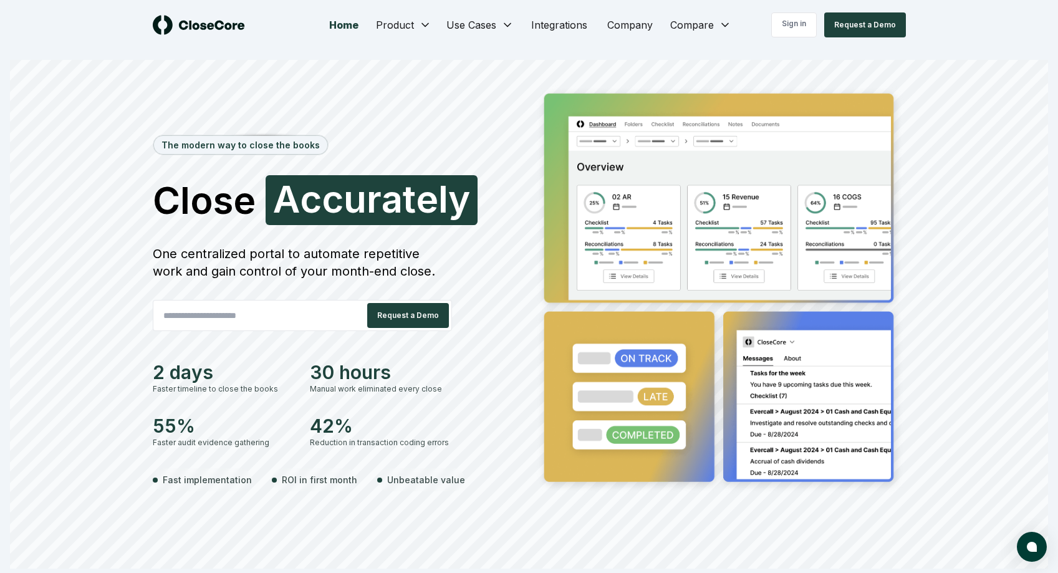
click at [553, 150] on img at bounding box center [720, 290] width 372 height 410
click at [510, 148] on div "The modern way to close the books Close Confidently A c c u r a t e l y One cen…" at bounding box center [339, 308] width 372 height 447
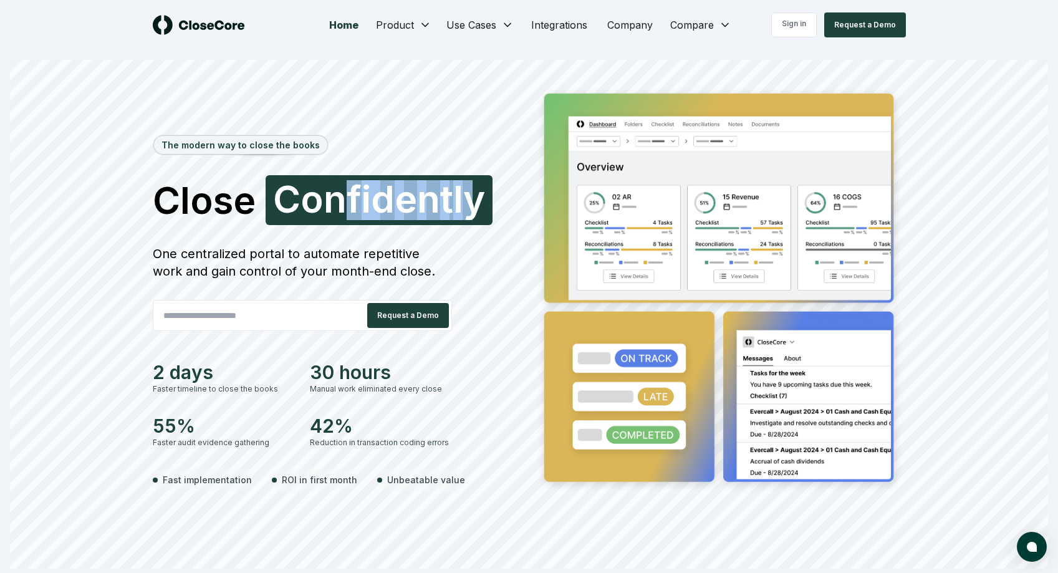
drag, startPoint x: 511, startPoint y: 142, endPoint x: 339, endPoint y: 186, distance: 177.6
click at [339, 186] on div "The modern way to close the books Close Confidently C o n f i d e n t l y One c…" at bounding box center [339, 308] width 372 height 447
click at [339, 186] on span "n" at bounding box center [335, 198] width 23 height 37
drag, startPoint x: 273, startPoint y: 193, endPoint x: 420, endPoint y: 200, distance: 147.9
click at [420, 200] on span "Faster C o n f i d e n t l y" at bounding box center [379, 200] width 227 height 50
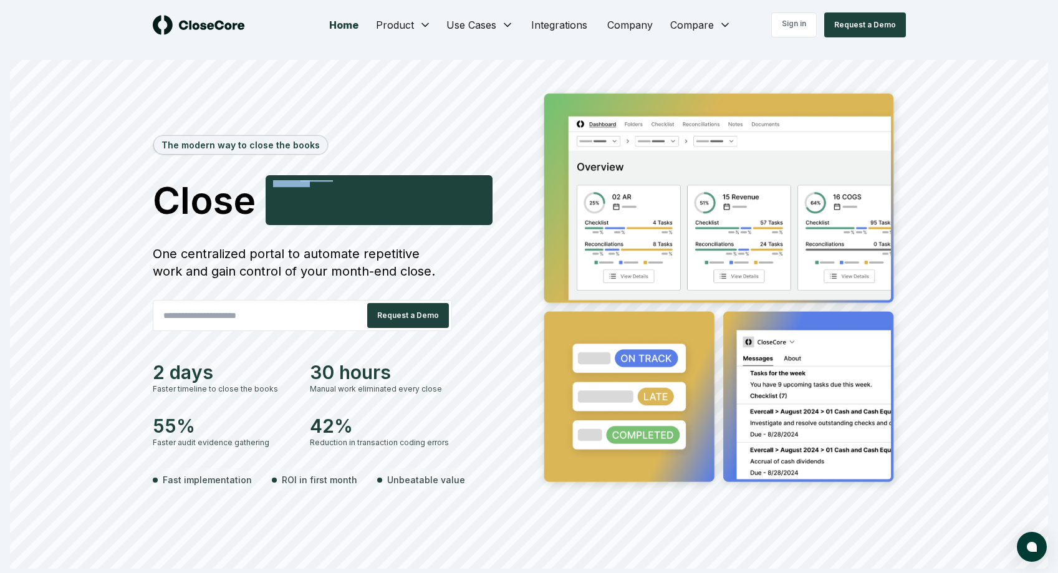
click at [420, 200] on span "C o n f i d e n t l y" at bounding box center [379, 200] width 212 height 40
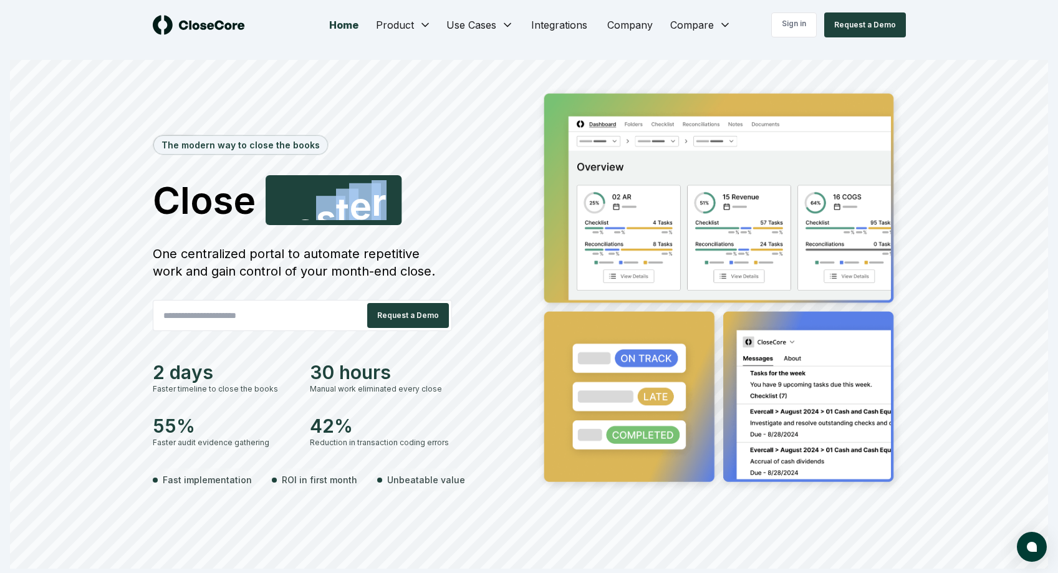
drag, startPoint x: 432, startPoint y: 196, endPoint x: 319, endPoint y: 193, distance: 112.9
click at [319, 193] on span "Faster F a s t e r" at bounding box center [334, 200] width 136 height 50
click at [320, 193] on span "s" at bounding box center [326, 198] width 20 height 37
drag, startPoint x: 317, startPoint y: 196, endPoint x: 393, endPoint y: 201, distance: 75.6
click at [393, 201] on span "Faster F a s t e r" at bounding box center [330, 200] width 128 height 50
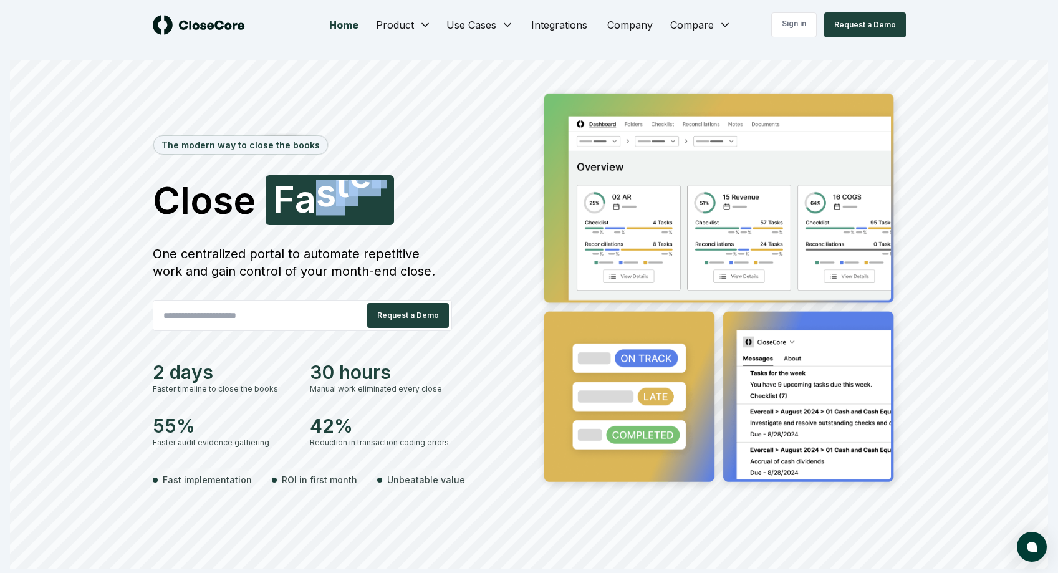
click at [393, 201] on span "Smarter F a s t e r" at bounding box center [330, 200] width 128 height 50
drag, startPoint x: 415, startPoint y: 195, endPoint x: 288, endPoint y: 196, distance: 126.6
click at [288, 196] on h1 "Close Smarter S m a r t e r" at bounding box center [339, 200] width 372 height 50
click at [288, 196] on span "S" at bounding box center [285, 206] width 24 height 37
drag, startPoint x: 293, startPoint y: 195, endPoint x: 407, endPoint y: 197, distance: 114.2
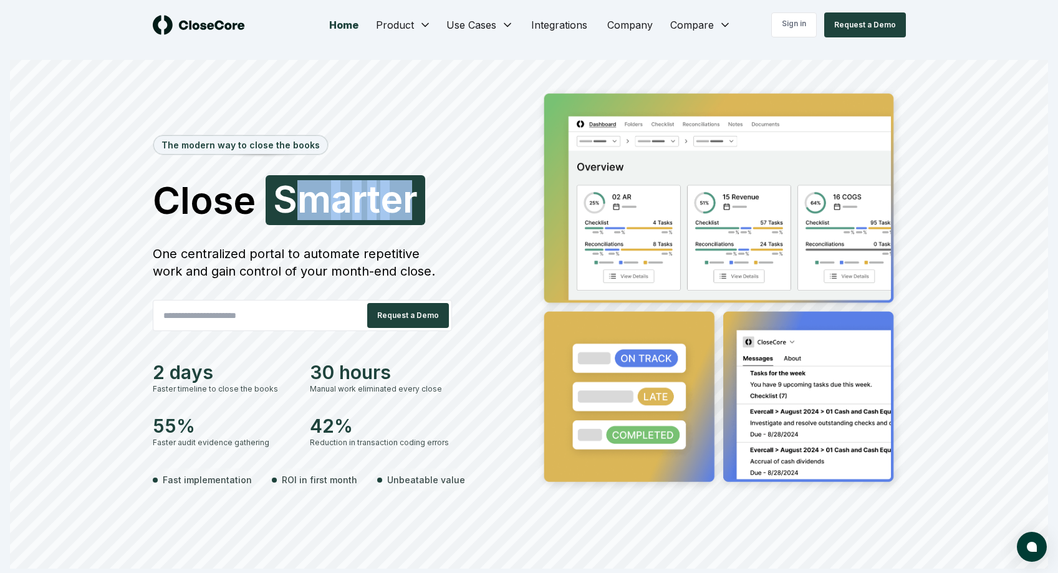
click at [407, 197] on span "S m a r t e r" at bounding box center [345, 200] width 145 height 40
click at [407, 197] on span "r" at bounding box center [410, 198] width 15 height 37
